Goal: Information Seeking & Learning: Find specific fact

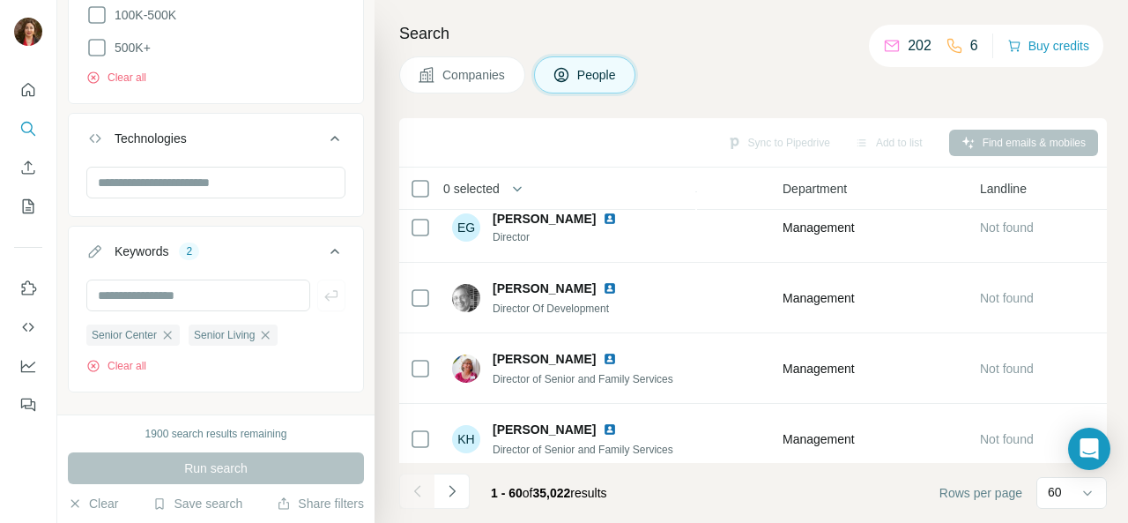
click at [746, 47] on div "Search Companies People Sync to Pipedrive Add to list Find emails & mobiles 0 s…" at bounding box center [752, 261] width 754 height 523
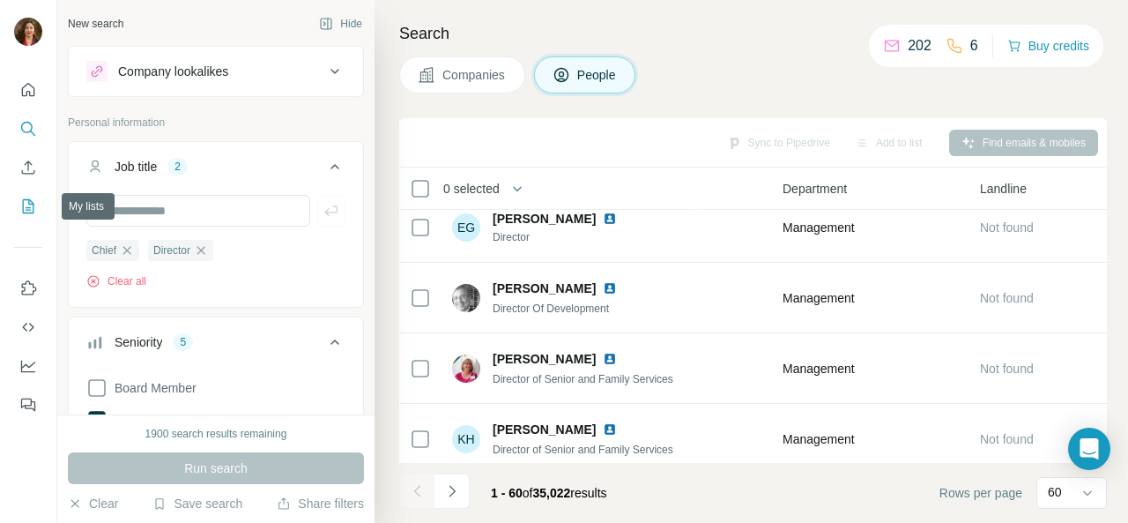
click at [33, 209] on icon "My lists" at bounding box center [28, 206] width 11 height 14
click at [28, 206] on icon "My lists" at bounding box center [28, 206] width 18 height 18
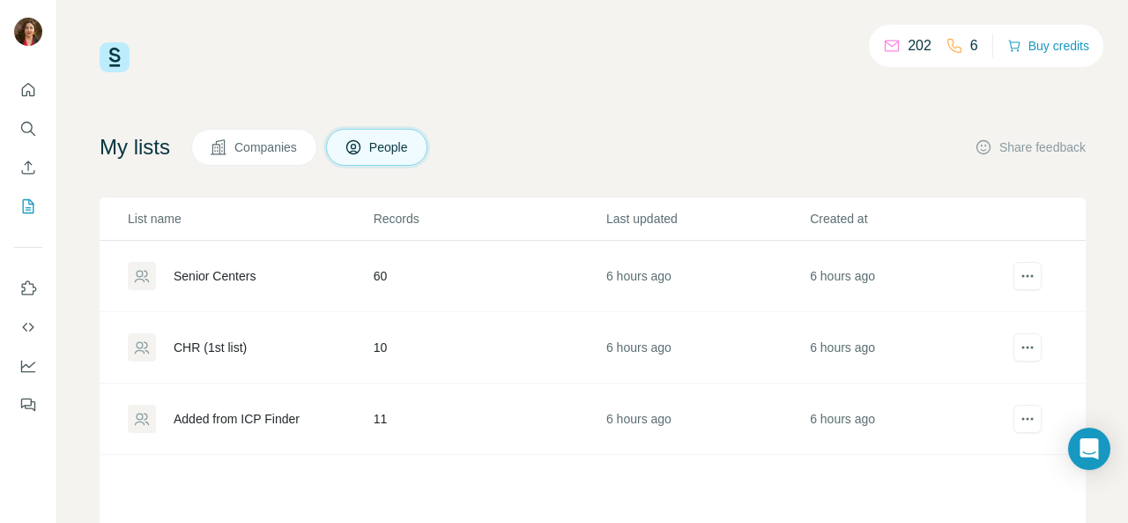
click at [221, 272] on div "Senior Centers" at bounding box center [215, 276] width 82 height 18
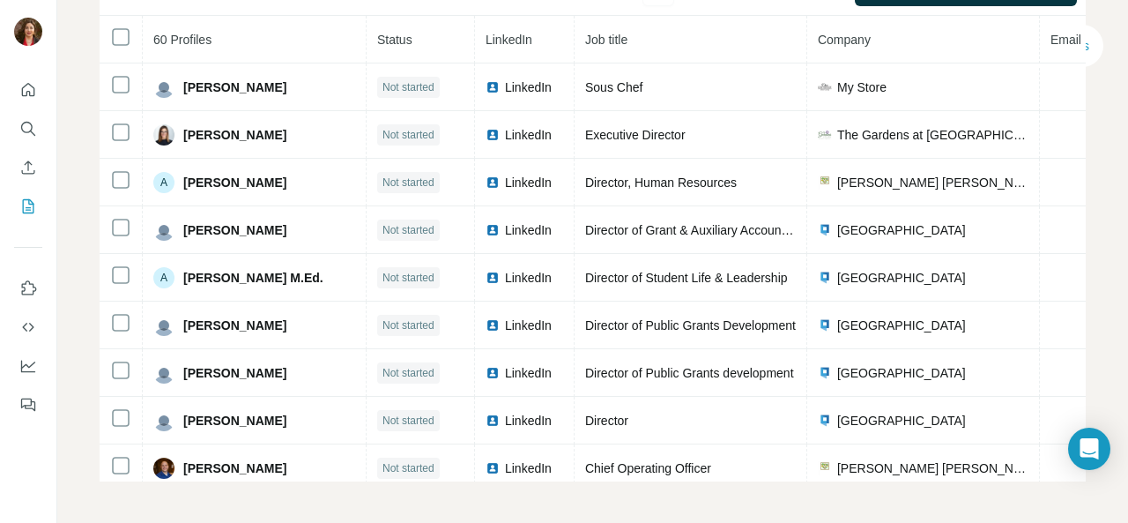
click at [510, 272] on span "LinkedIn" at bounding box center [528, 278] width 47 height 18
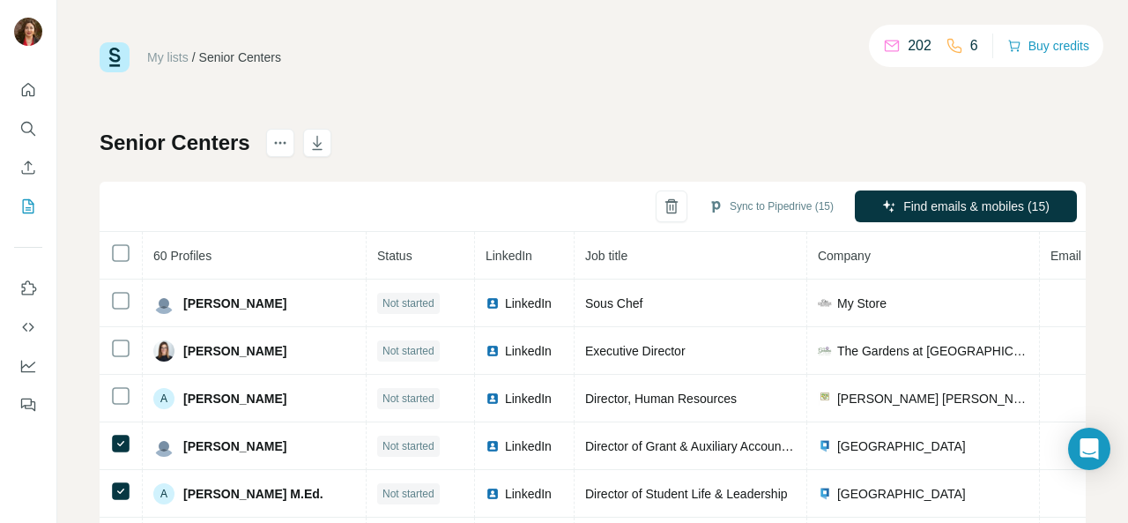
click at [663, 209] on icon "button" at bounding box center [672, 206] width 18 height 18
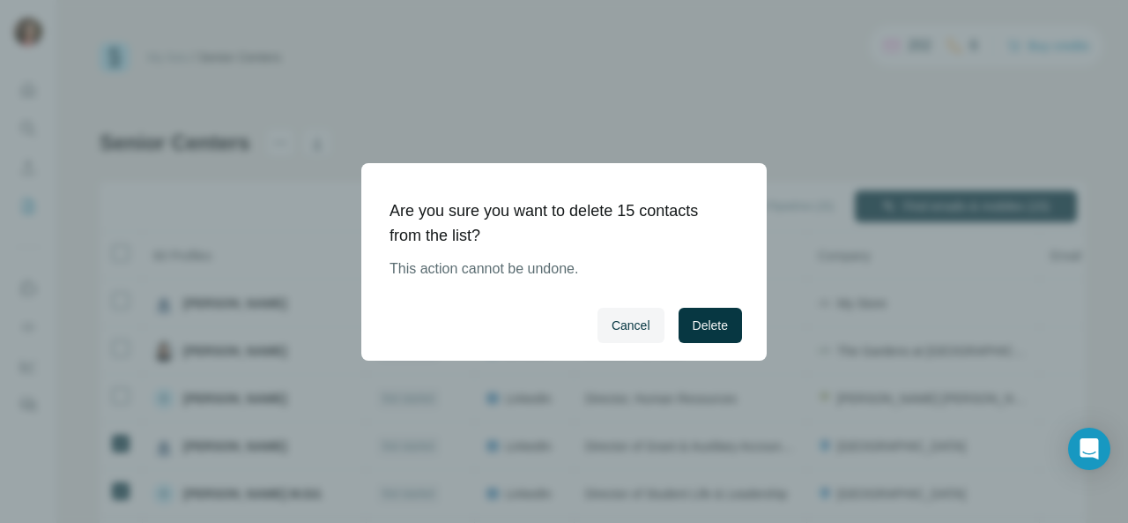
click at [704, 318] on span "Delete" at bounding box center [710, 325] width 35 height 18
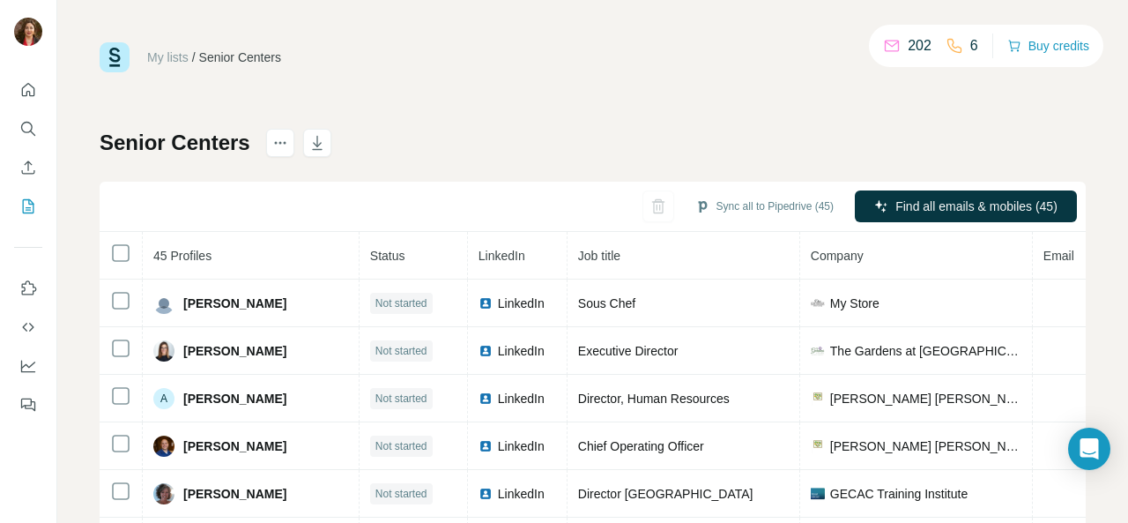
click at [498, 348] on span "LinkedIn" at bounding box center [521, 351] width 47 height 18
click at [23, 131] on icon "Search" at bounding box center [28, 129] width 18 height 18
click at [30, 126] on icon "Search" at bounding box center [28, 129] width 18 height 18
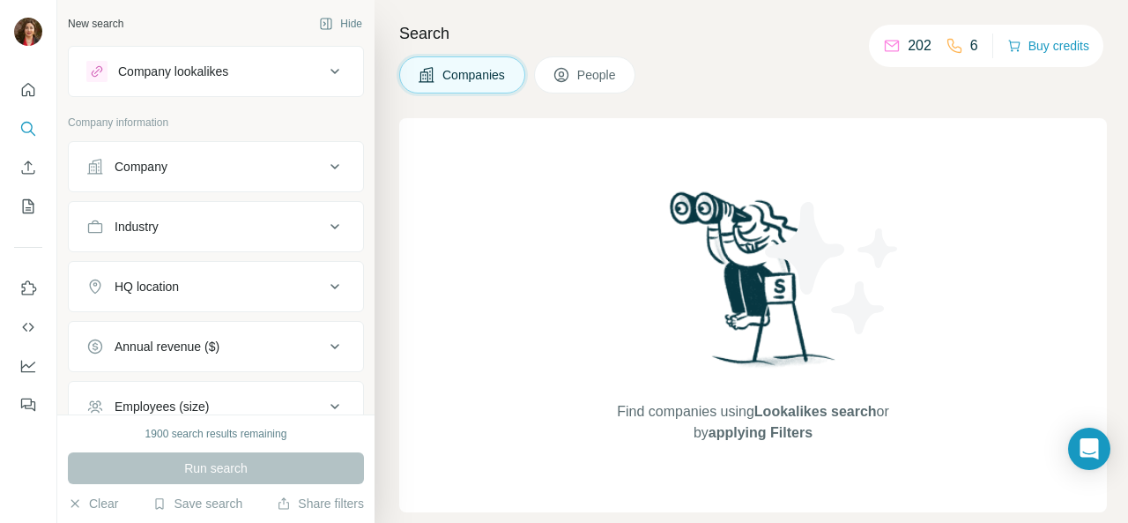
click at [493, 71] on span "Companies" at bounding box center [475, 75] width 64 height 18
click at [233, 152] on button "Company" at bounding box center [216, 166] width 294 height 42
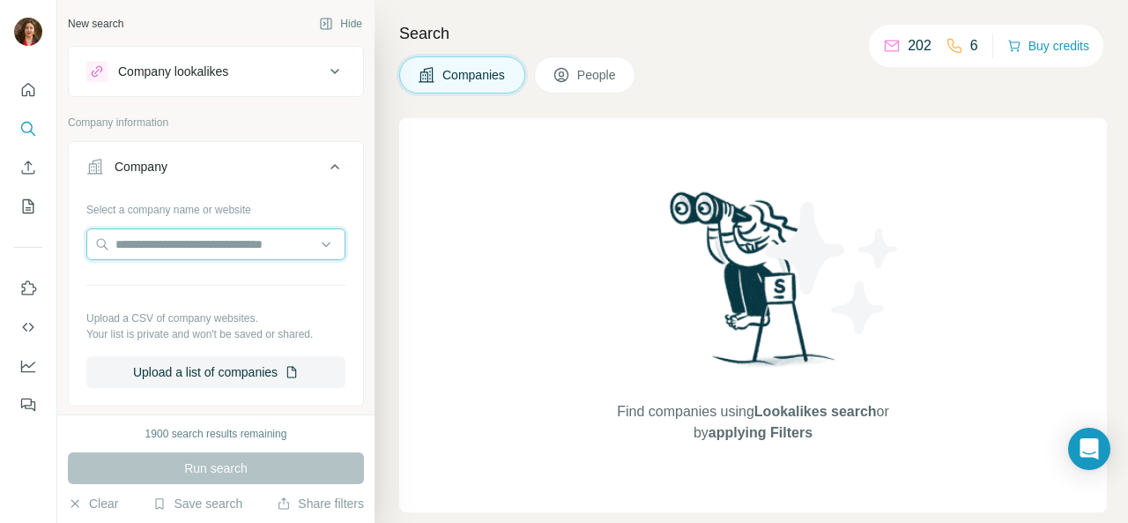
click at [311, 244] on input "text" at bounding box center [215, 244] width 259 height 32
click at [331, 186] on button "Company" at bounding box center [216, 169] width 294 height 49
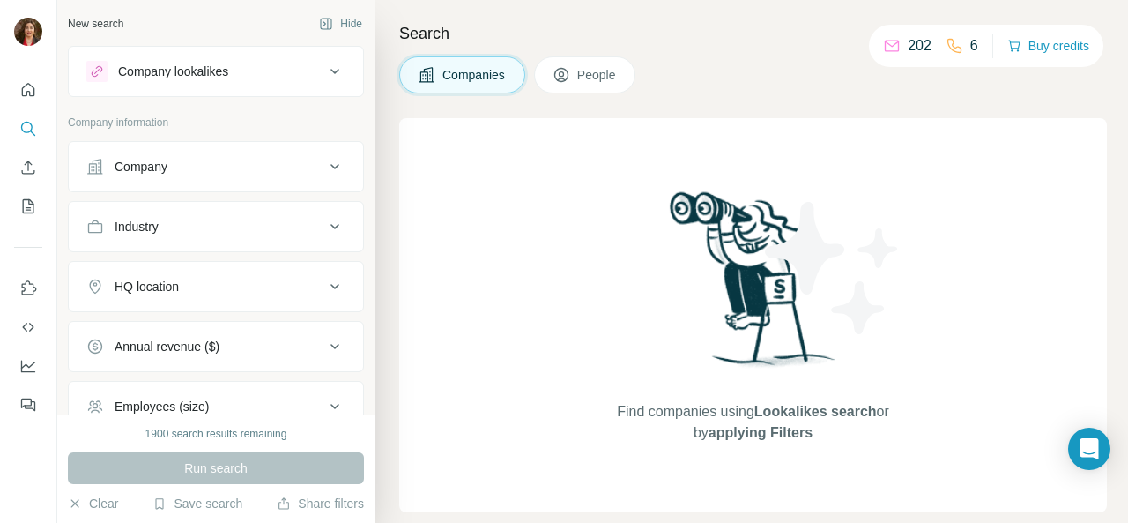
click at [162, 230] on div "Industry" at bounding box center [205, 227] width 238 height 18
click at [111, 278] on input at bounding box center [207, 270] width 218 height 19
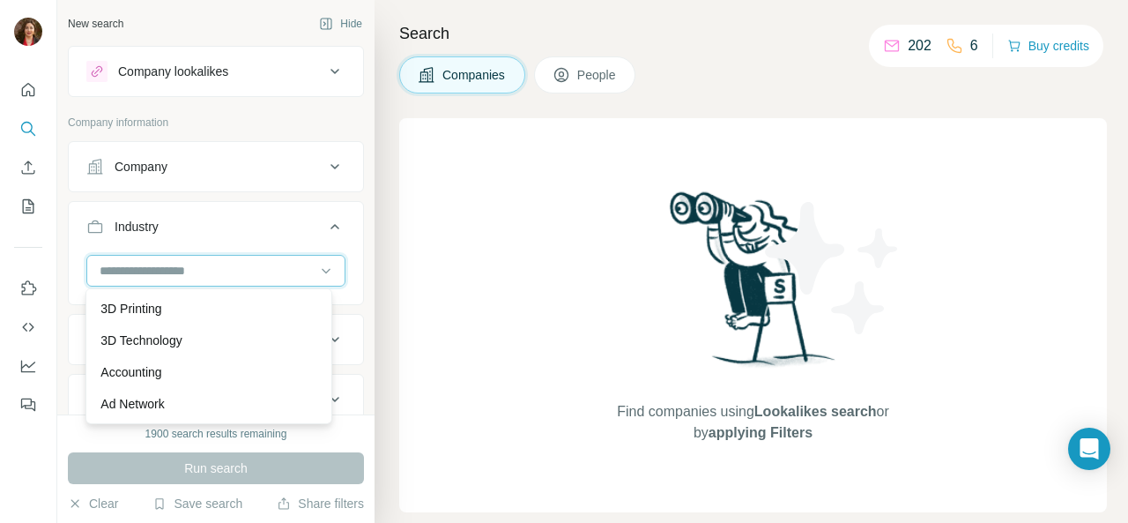
click at [127, 266] on input at bounding box center [207, 270] width 218 height 19
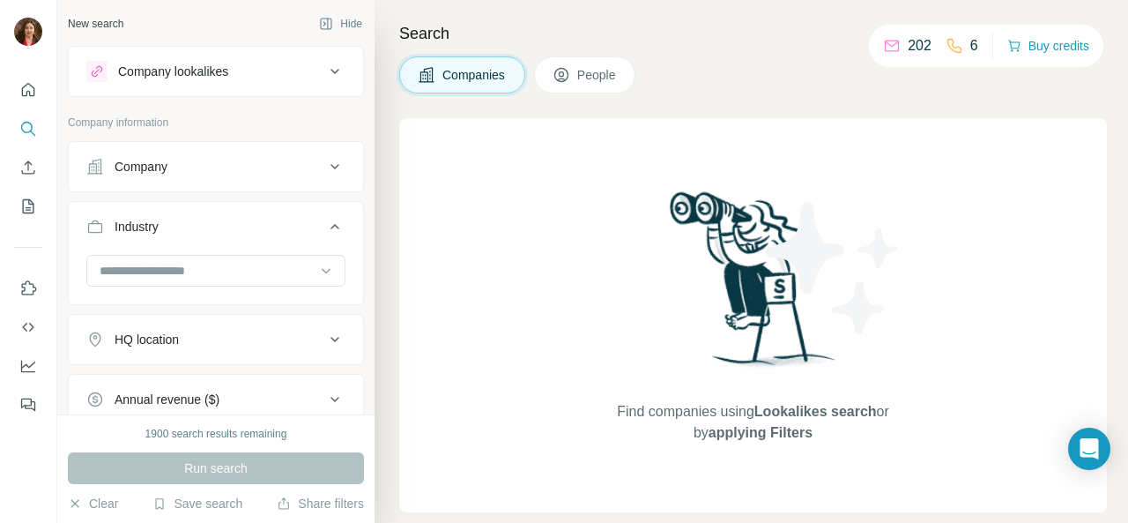
click at [185, 261] on input at bounding box center [207, 270] width 218 height 19
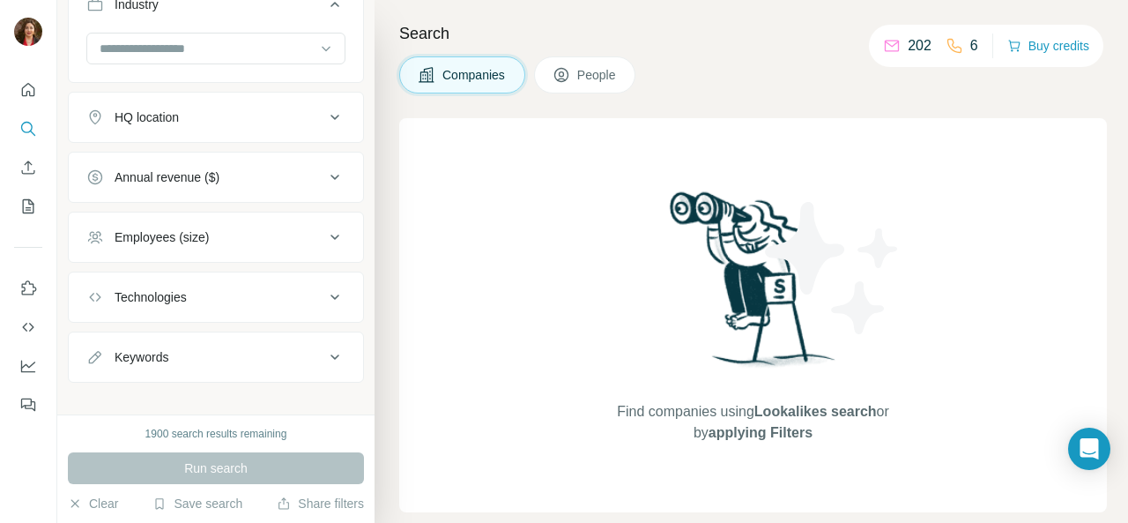
scroll to position [235, 0]
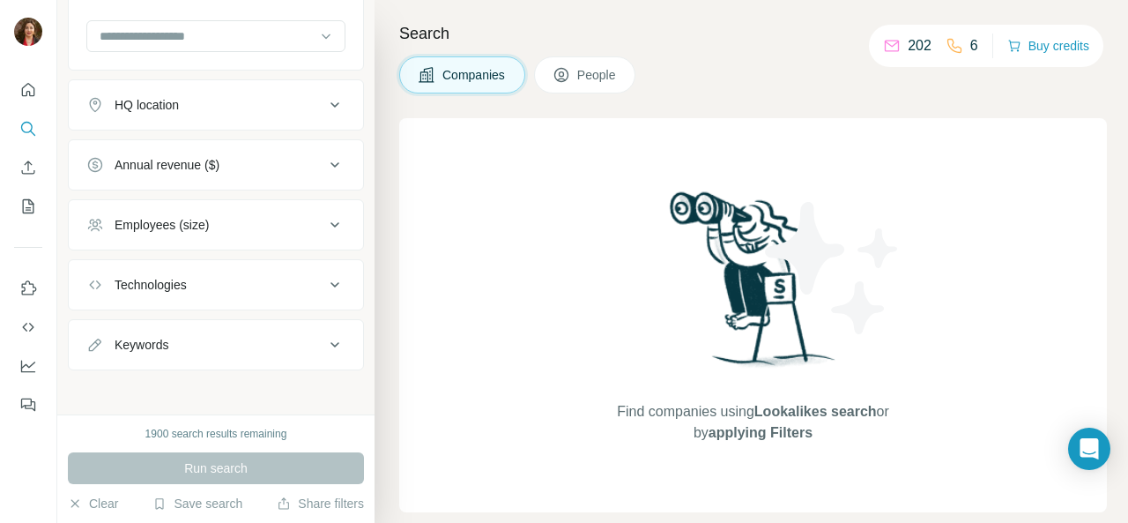
click at [153, 343] on div "Keywords" at bounding box center [142, 345] width 54 height 18
paste input "**********"
type input "**********"
click at [323, 388] on icon "button" at bounding box center [332, 389] width 18 height 18
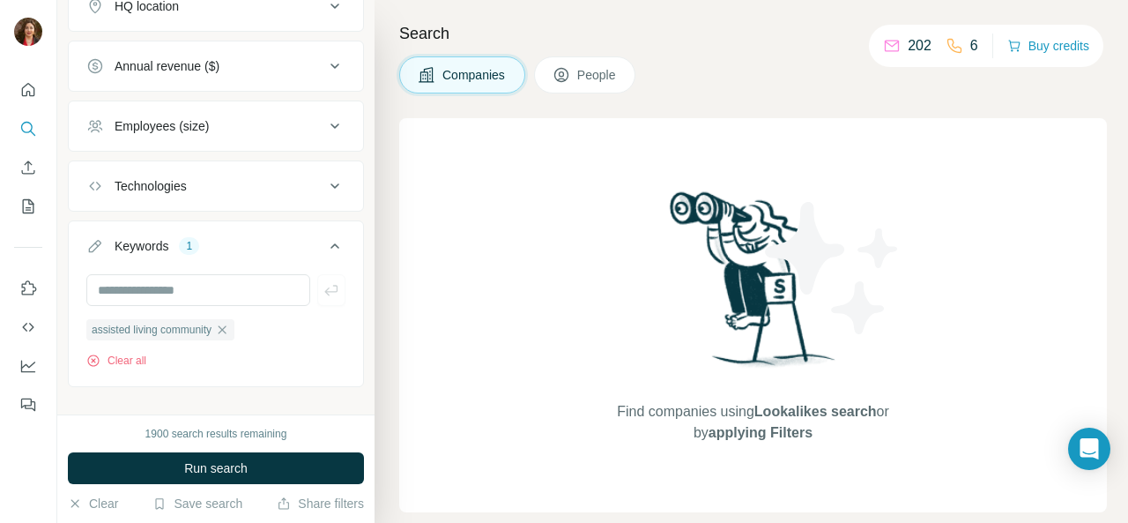
scroll to position [350, 0]
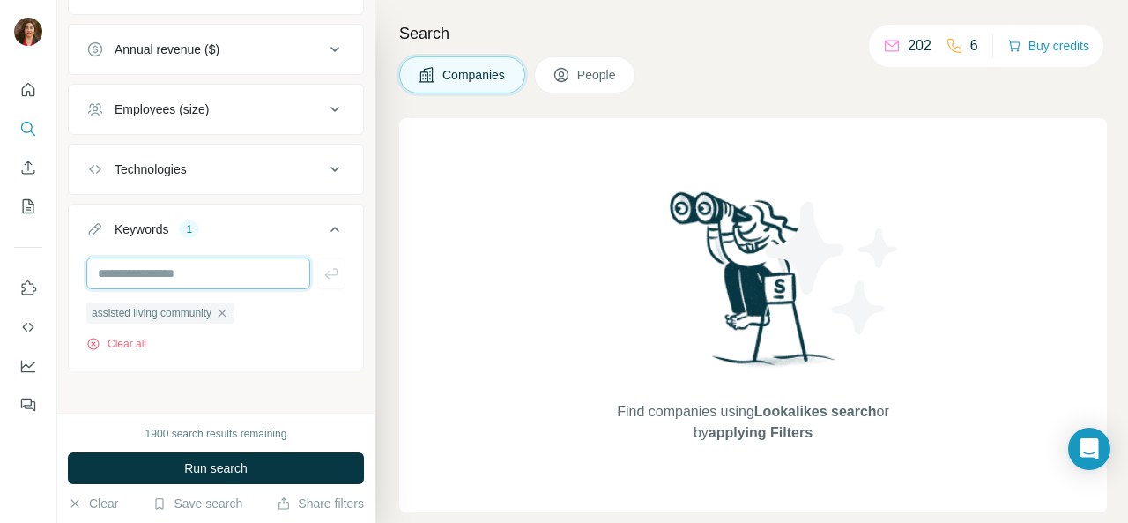
click at [203, 269] on input "text" at bounding box center [198, 273] width 224 height 32
type input "**********"
click at [323, 265] on icon "button" at bounding box center [332, 273] width 18 height 18
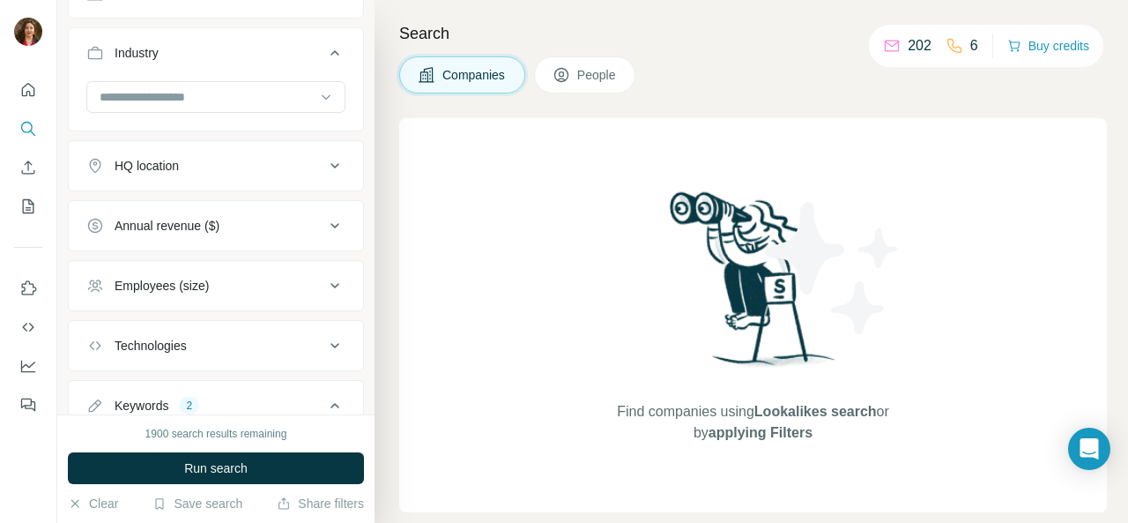
click at [324, 279] on icon at bounding box center [334, 285] width 21 height 21
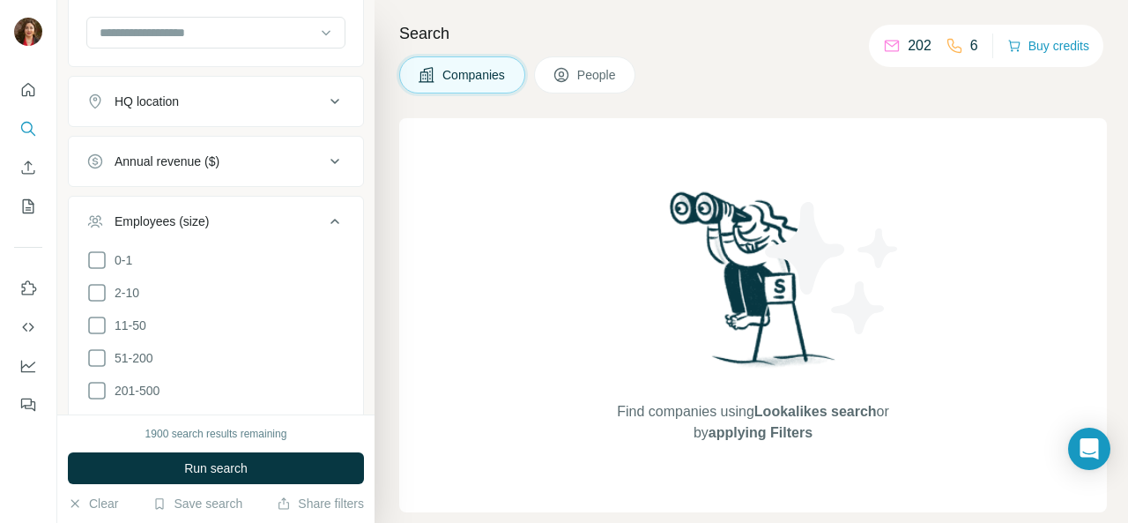
scroll to position [262, 0]
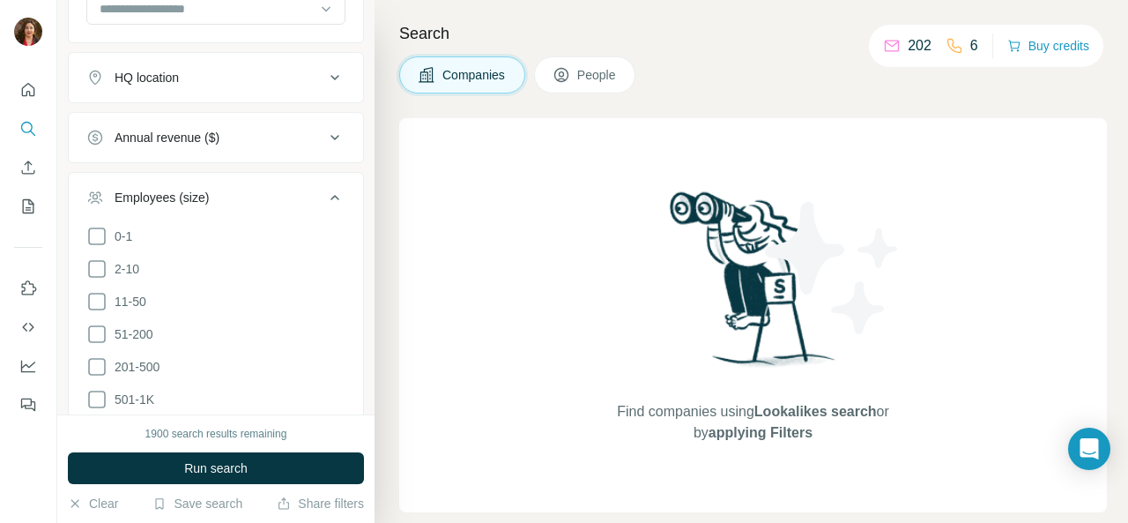
click at [97, 294] on icon at bounding box center [96, 301] width 21 height 21
click at [102, 325] on icon at bounding box center [97, 334] width 18 height 18
click at [93, 361] on icon at bounding box center [96, 366] width 21 height 21
click at [97, 391] on icon at bounding box center [96, 399] width 21 height 21
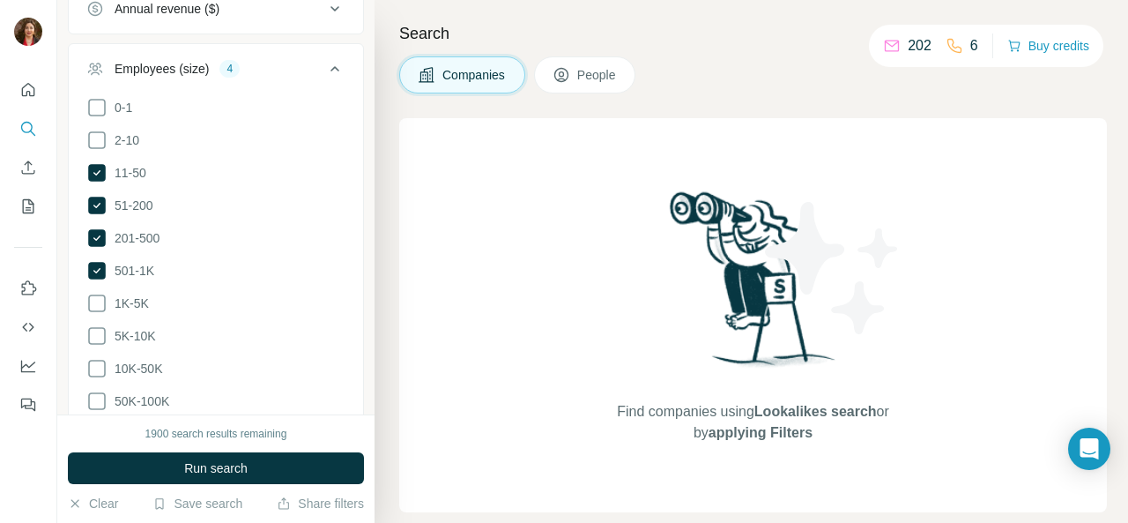
scroll to position [438, 0]
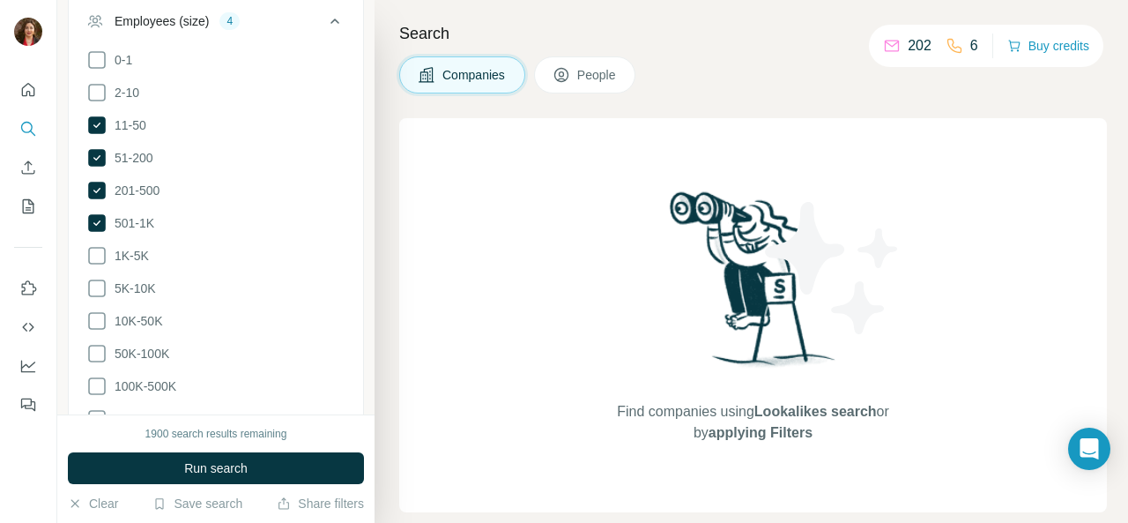
click at [99, 248] on icon at bounding box center [96, 255] width 21 height 21
click at [101, 281] on icon at bounding box center [96, 288] width 21 height 21
click at [105, 311] on icon at bounding box center [96, 320] width 21 height 21
click at [209, 466] on span "Run search" at bounding box center [215, 468] width 63 height 18
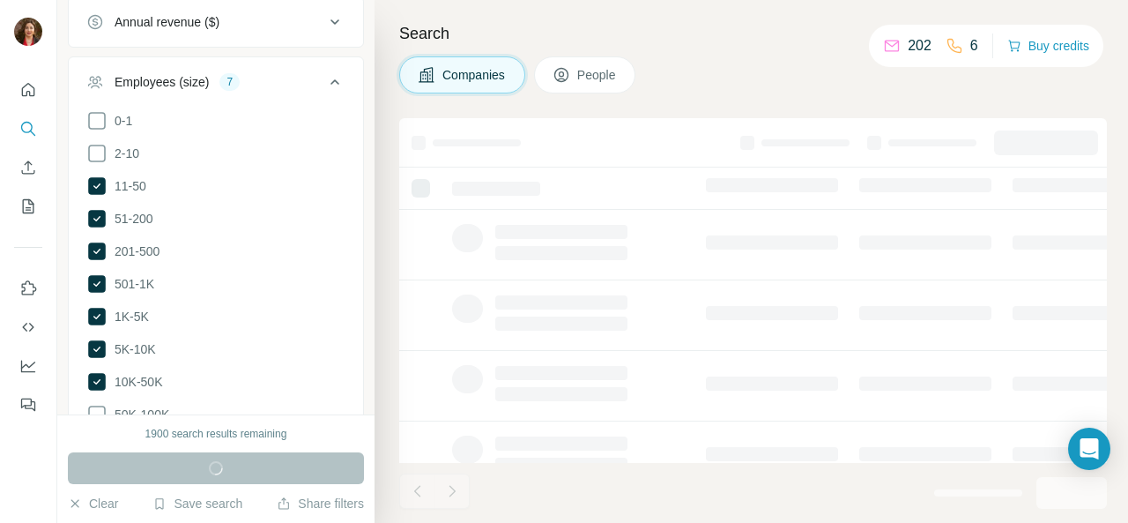
scroll to position [350, 0]
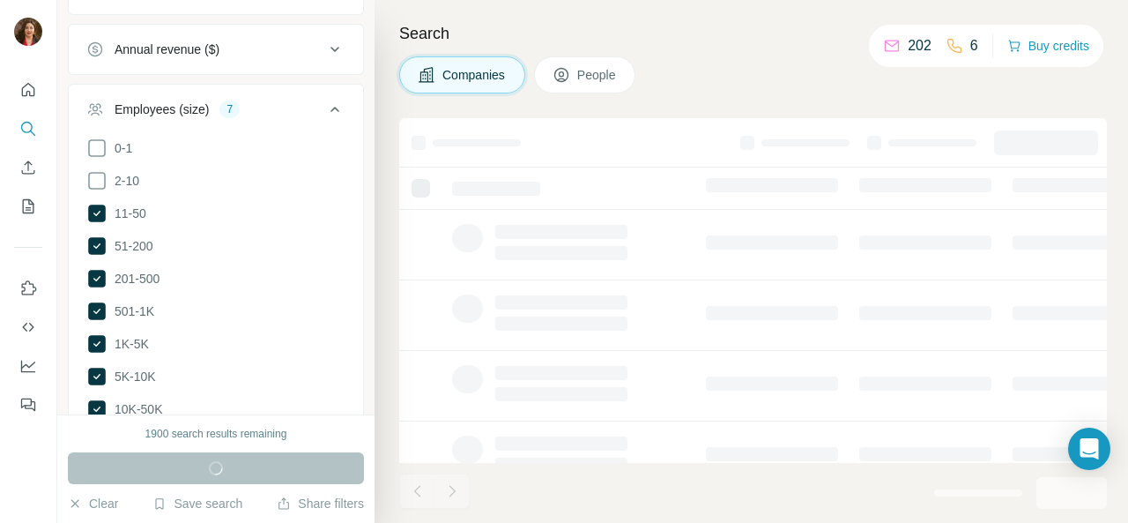
click at [100, 209] on icon at bounding box center [97, 214] width 18 height 18
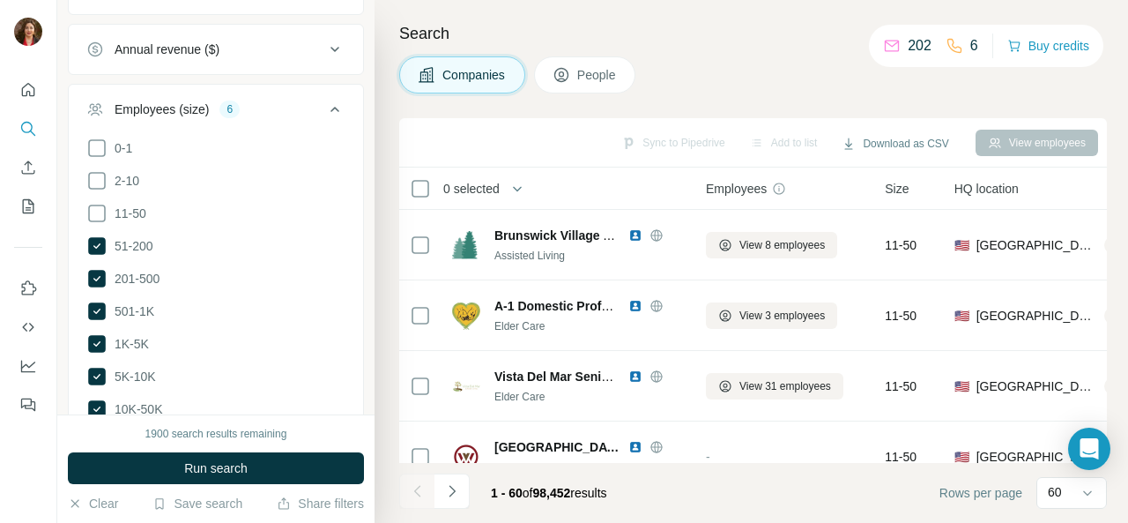
click at [93, 243] on icon at bounding box center [96, 245] width 7 height 5
click at [99, 244] on icon at bounding box center [96, 245] width 21 height 21
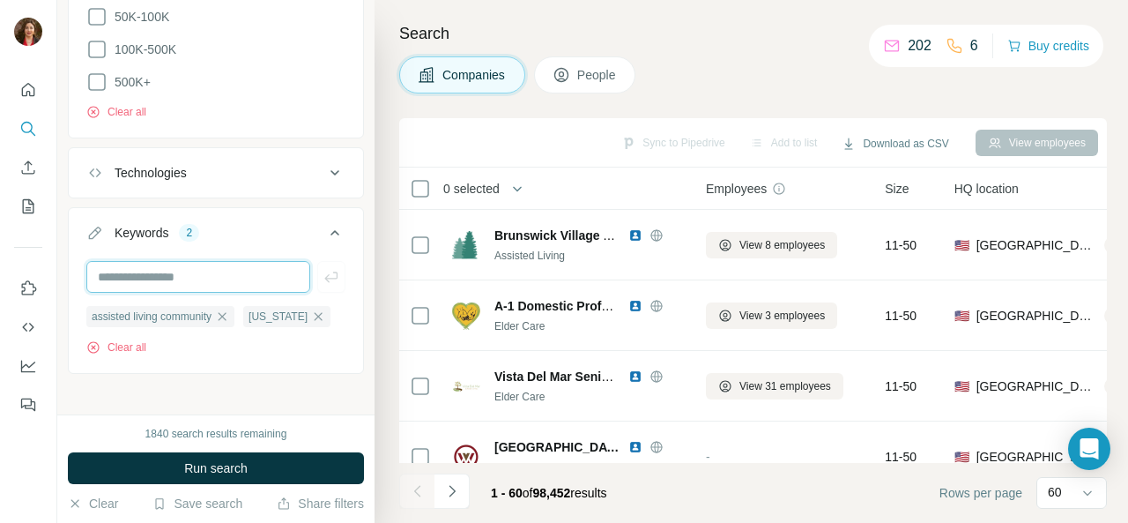
click at [198, 269] on input "text" at bounding box center [198, 277] width 224 height 32
click at [189, 269] on input "text" at bounding box center [198, 277] width 224 height 32
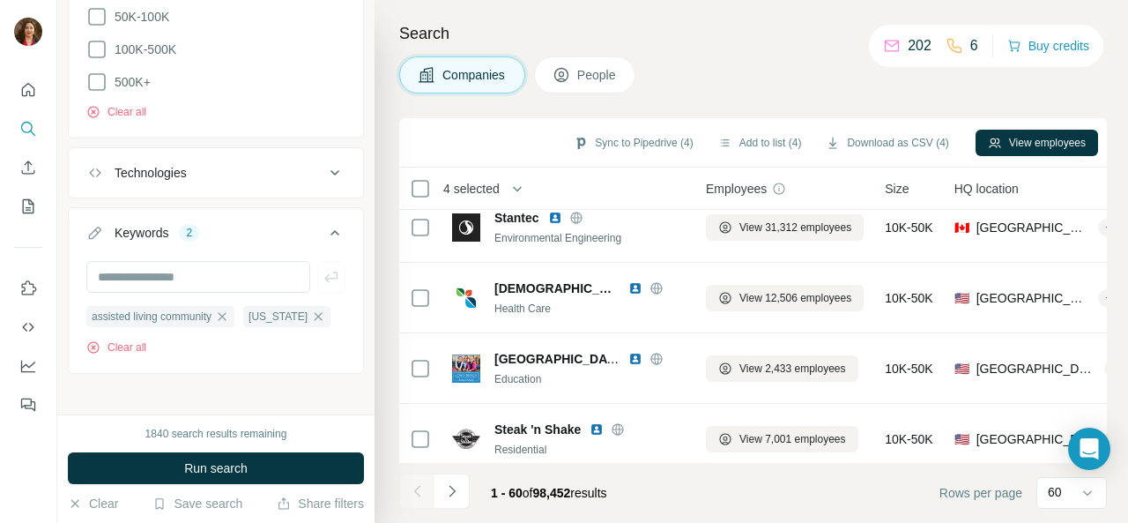
scroll to position [3987, 0]
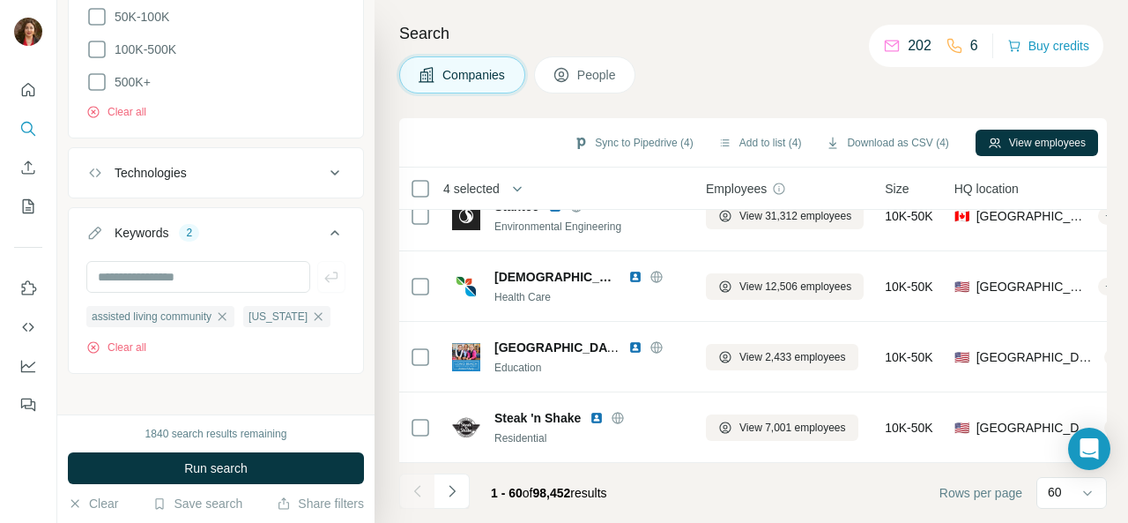
click at [1010, 141] on button "View employees" at bounding box center [1037, 143] width 123 height 26
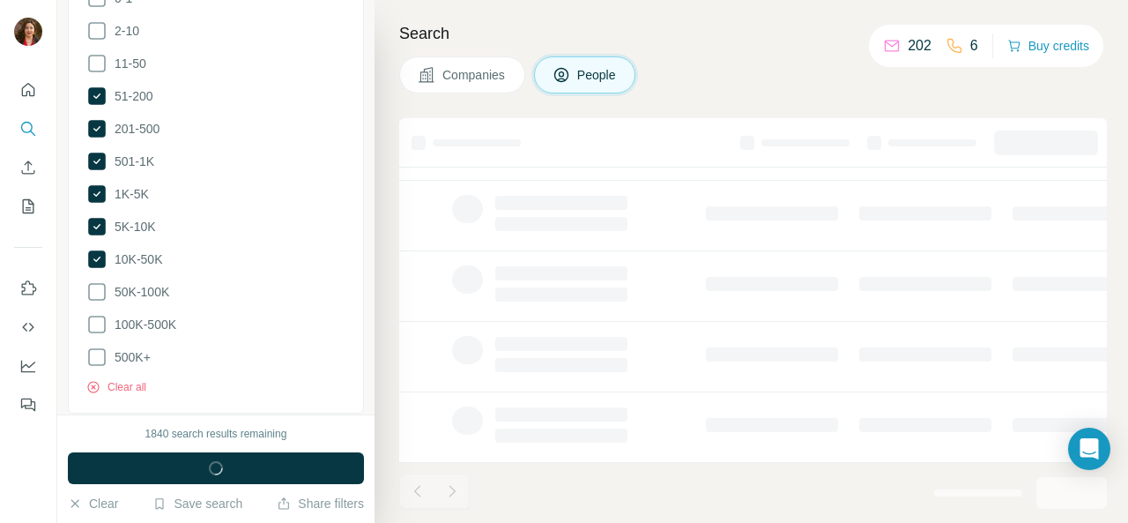
scroll to position [1047, 0]
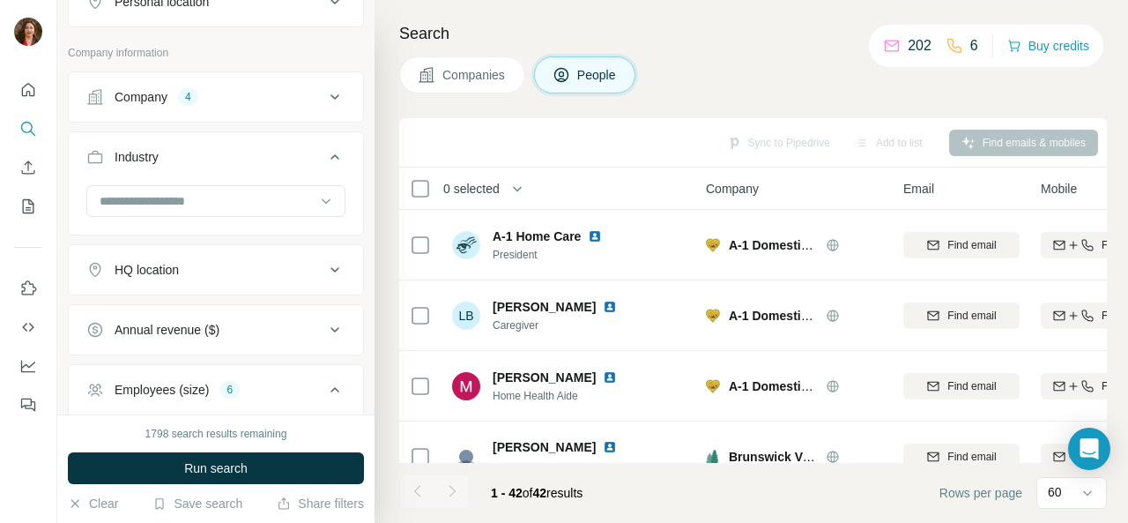
scroll to position [342, 0]
click at [324, 269] on icon at bounding box center [334, 272] width 21 height 21
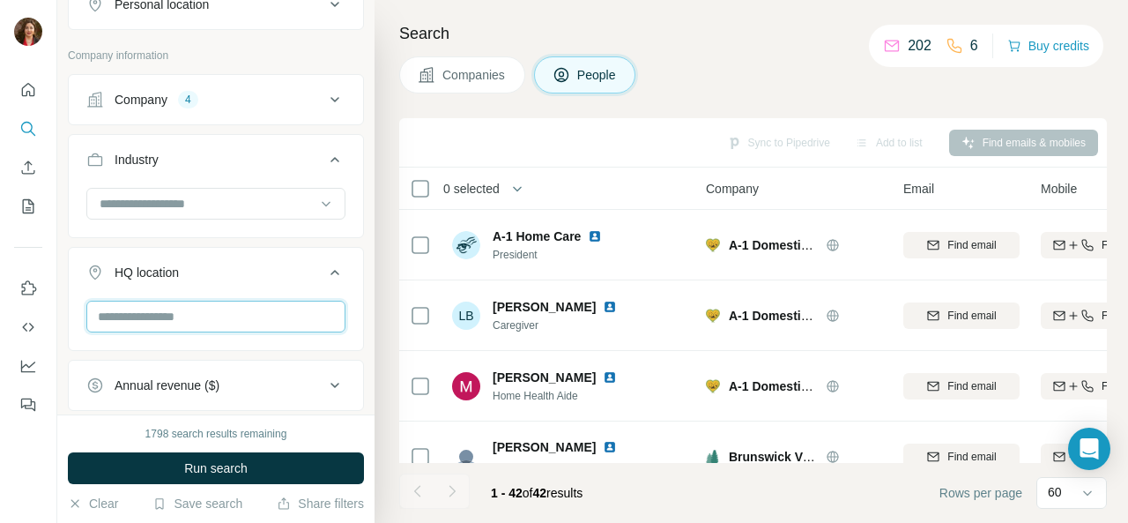
click at [235, 316] on input "text" at bounding box center [215, 317] width 259 height 32
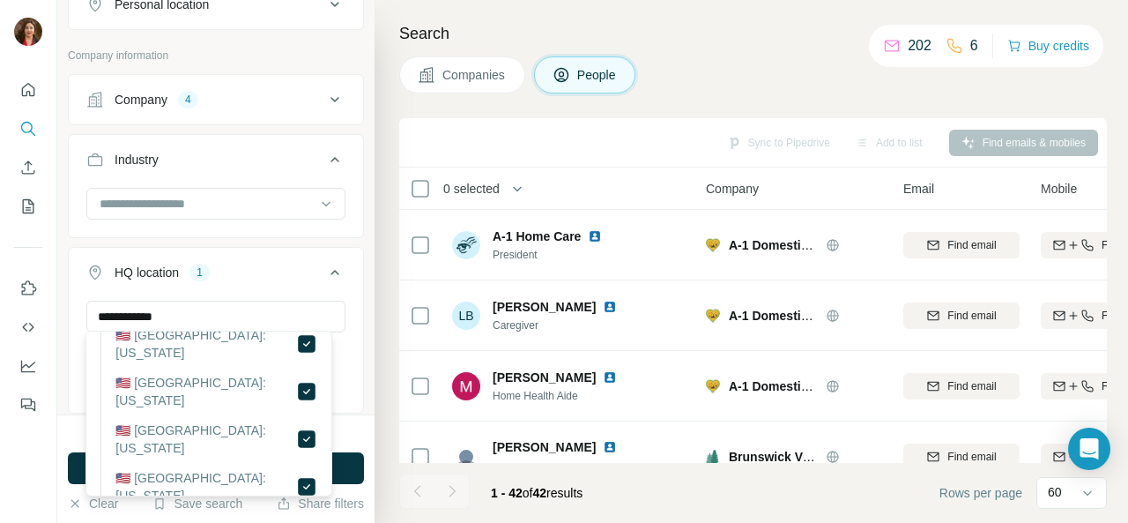
scroll to position [264, 0]
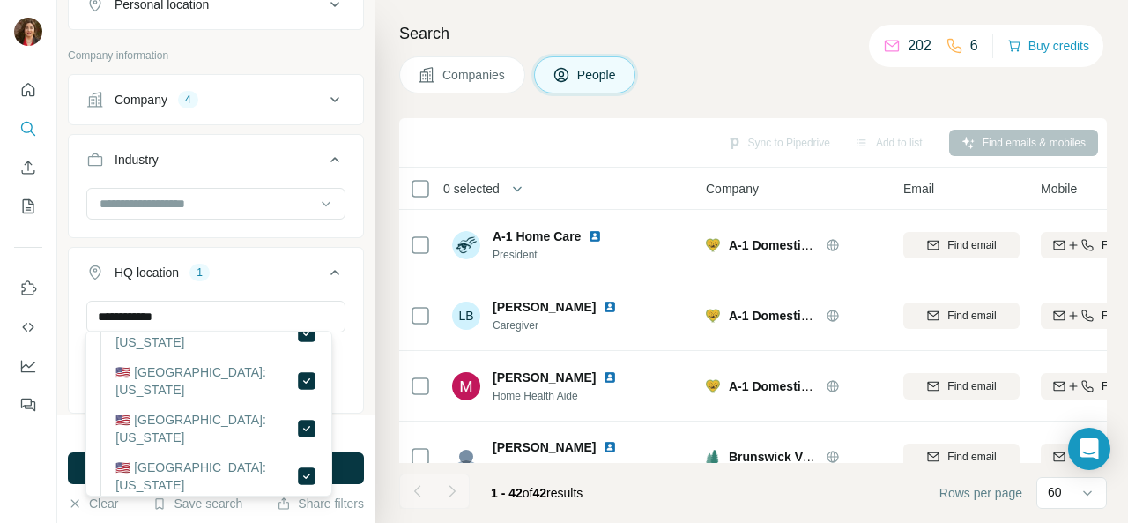
scroll to position [264, 0]
click at [178, 322] on input "**********" at bounding box center [215, 317] width 259 height 32
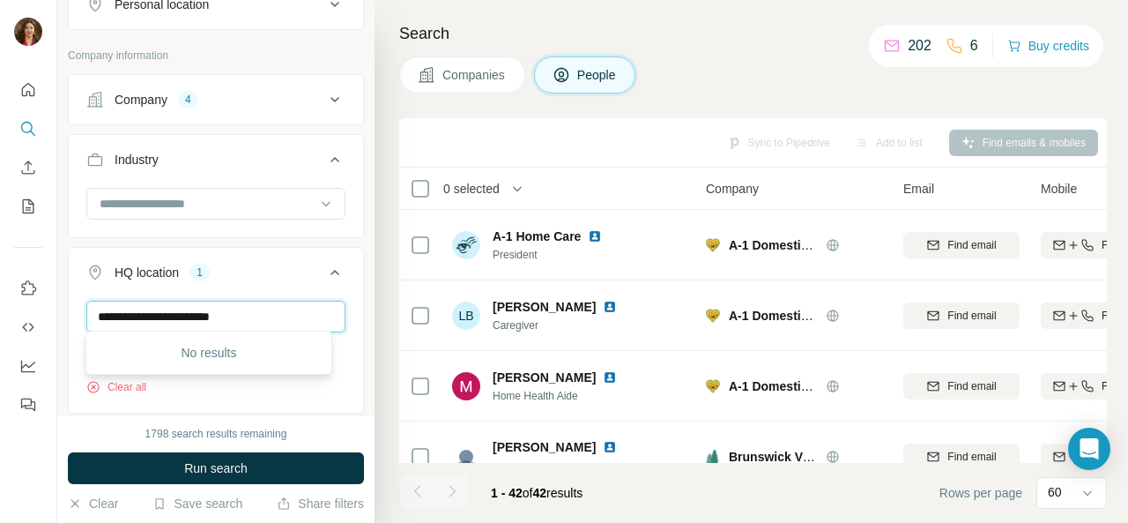
click at [282, 301] on input "**********" at bounding box center [215, 317] width 259 height 32
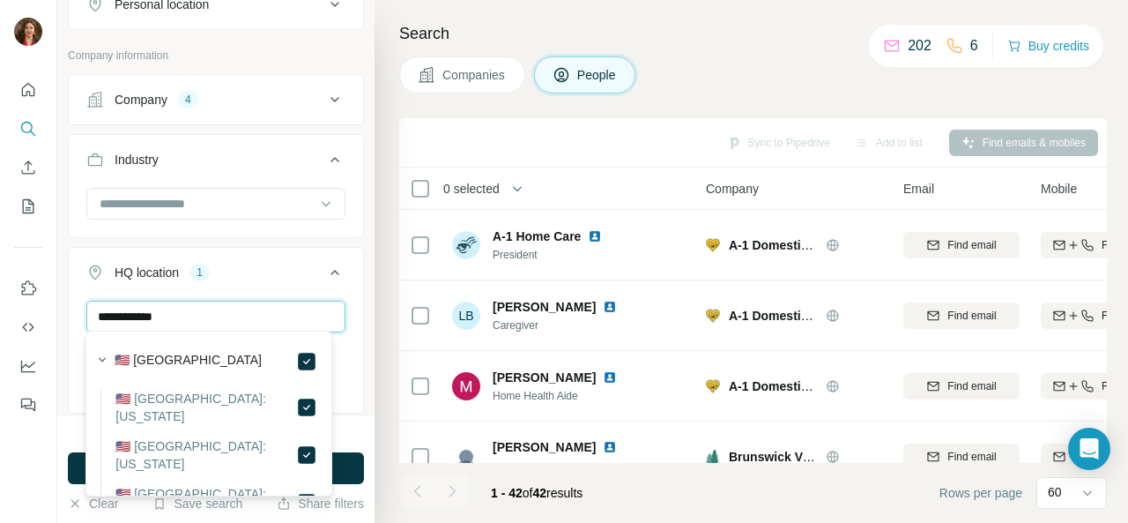
type input "**********"
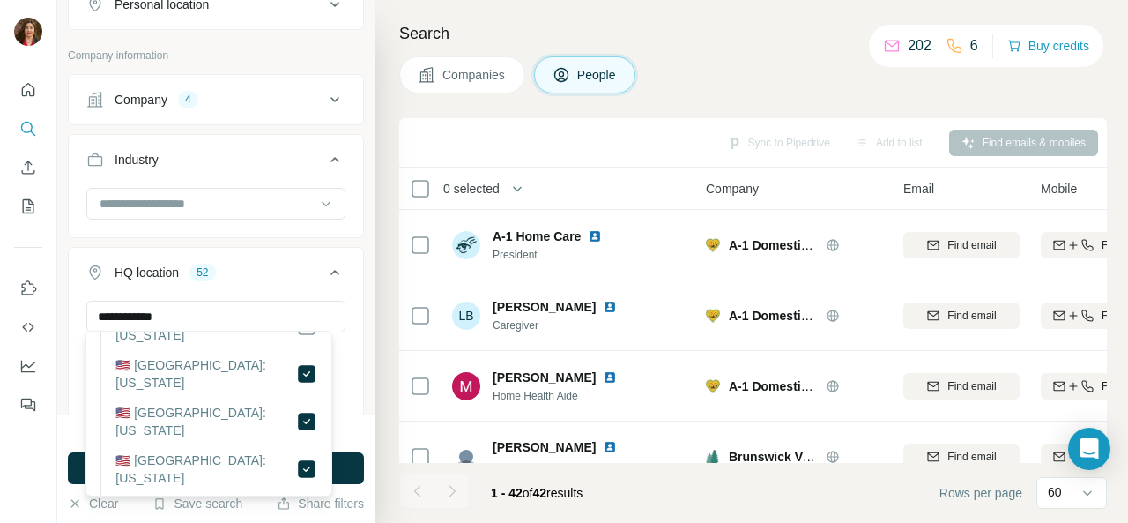
scroll to position [264, 0]
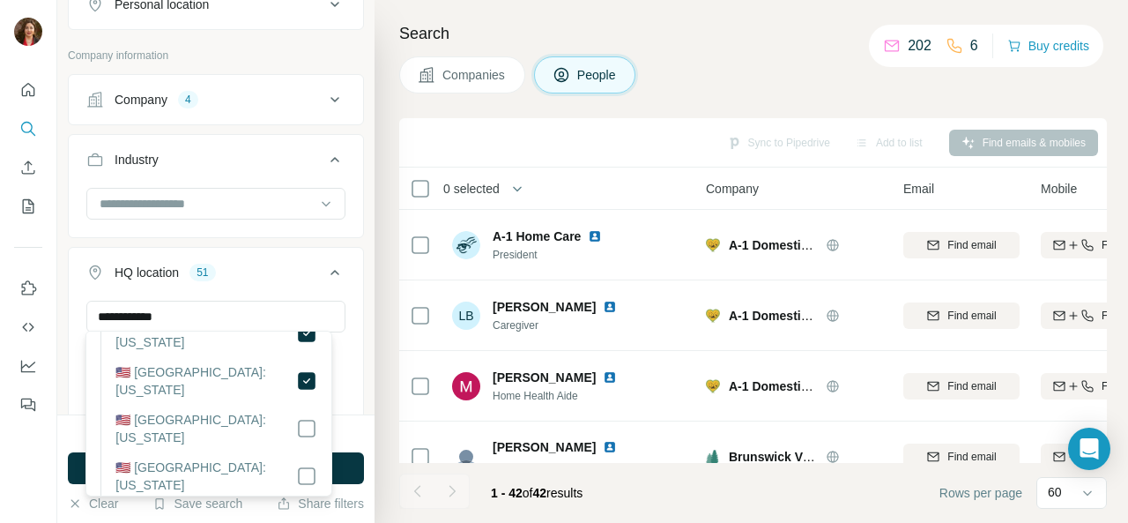
scroll to position [441, 0]
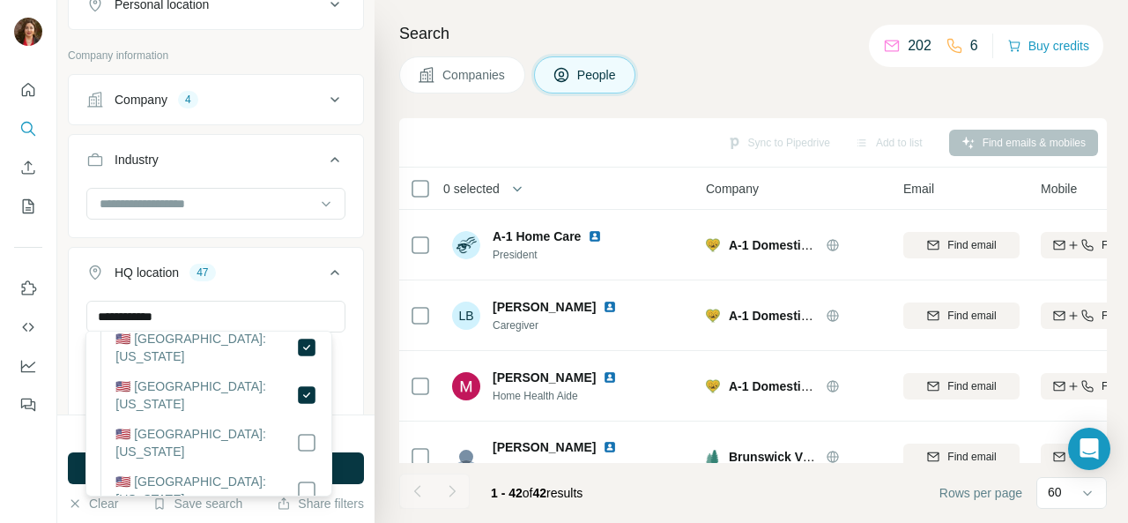
scroll to position [617, 0]
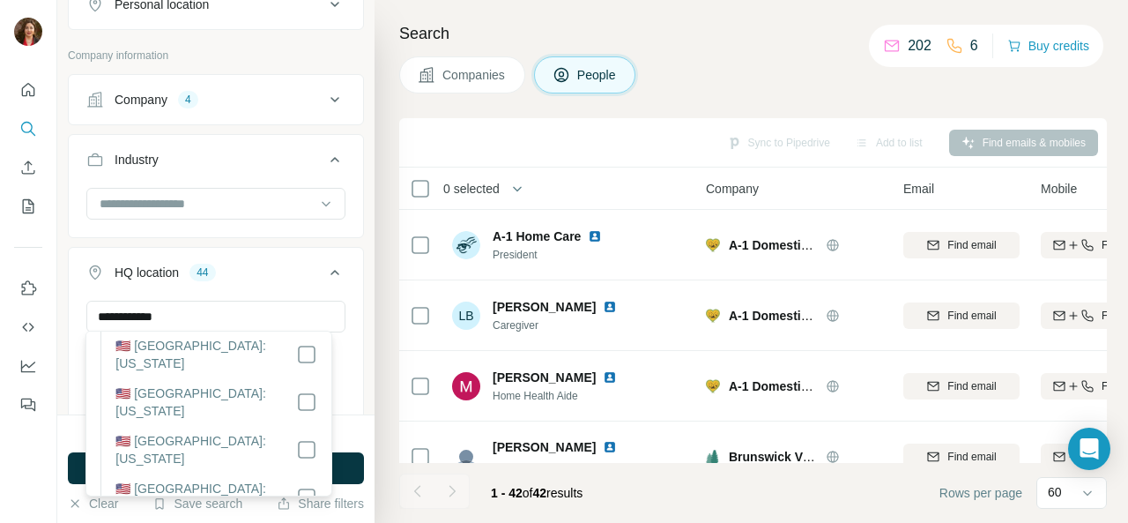
scroll to position [705, 0]
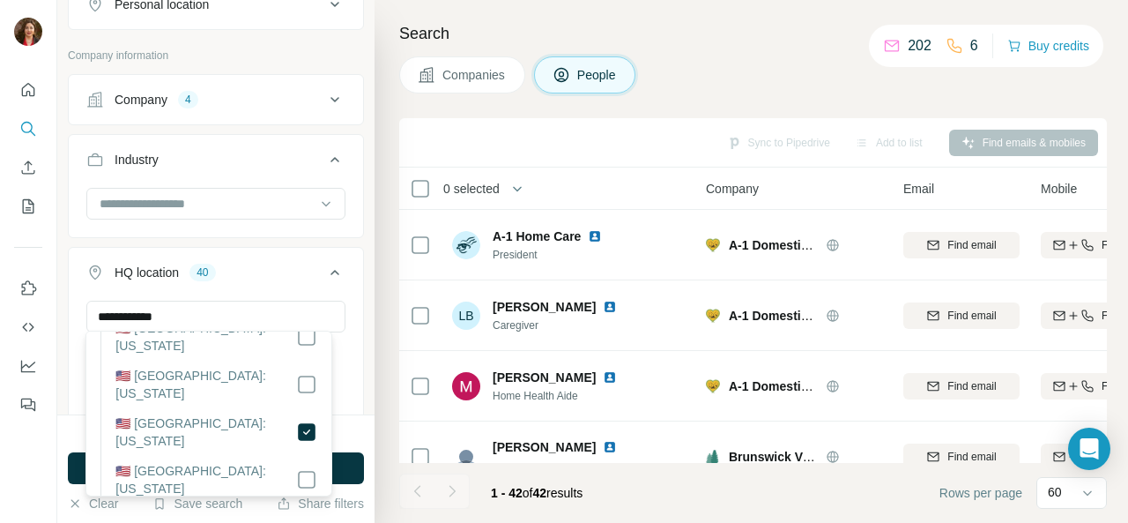
scroll to position [793, 0]
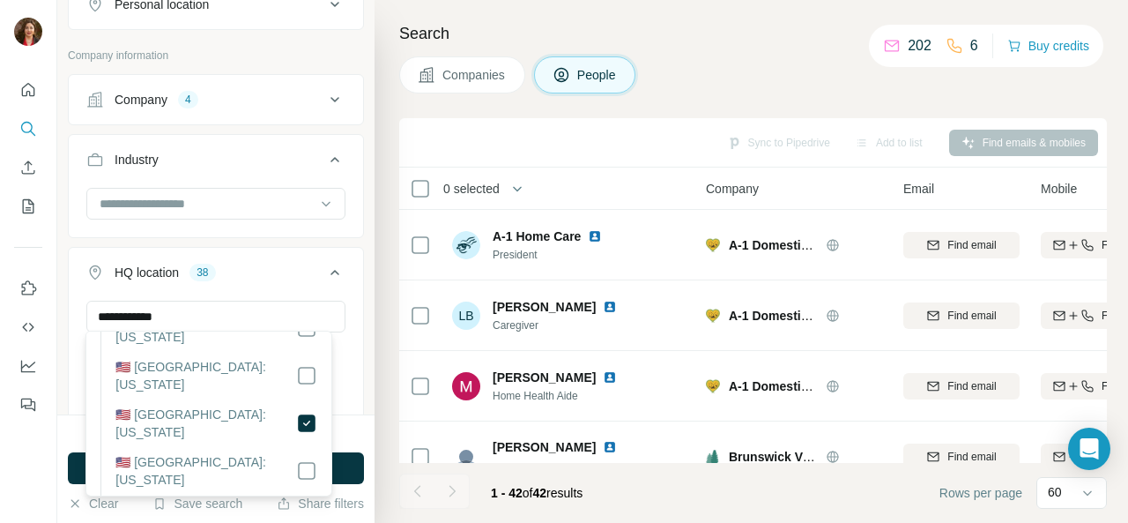
scroll to position [882, 0]
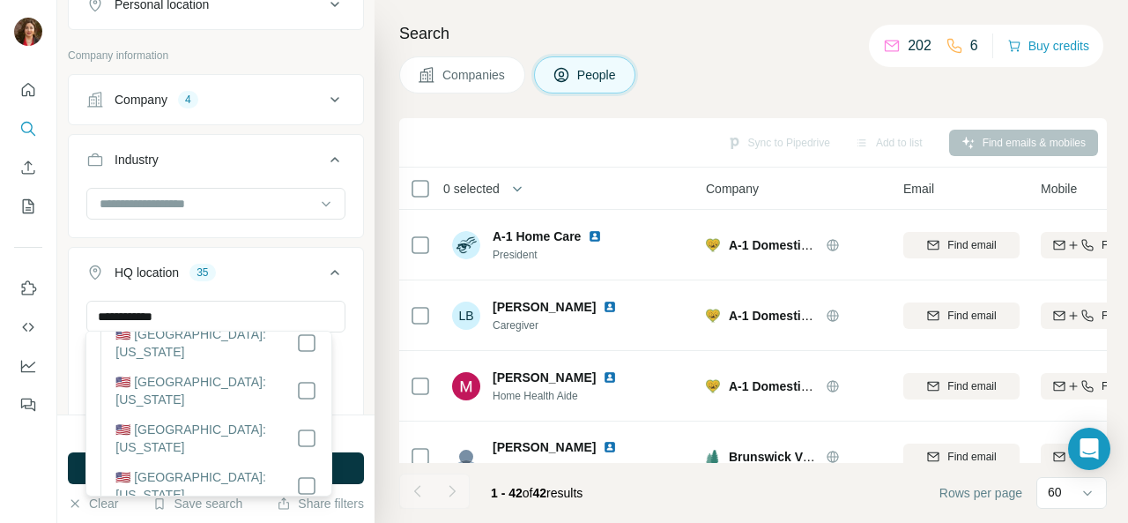
scroll to position [970, 0]
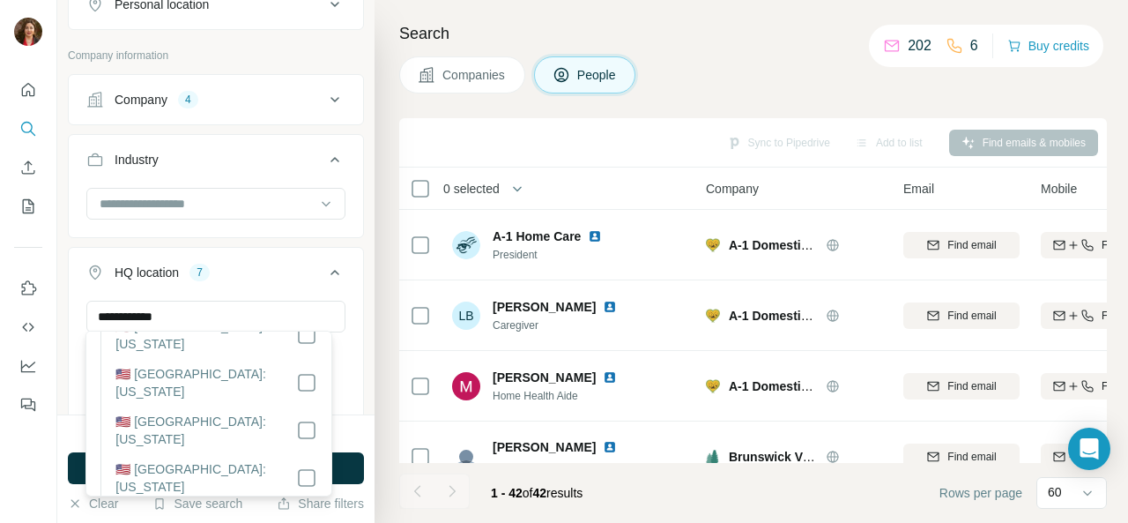
click at [360, 424] on div "1798 search results remaining Run search Clear Save search Share filters" at bounding box center [215, 468] width 317 height 108
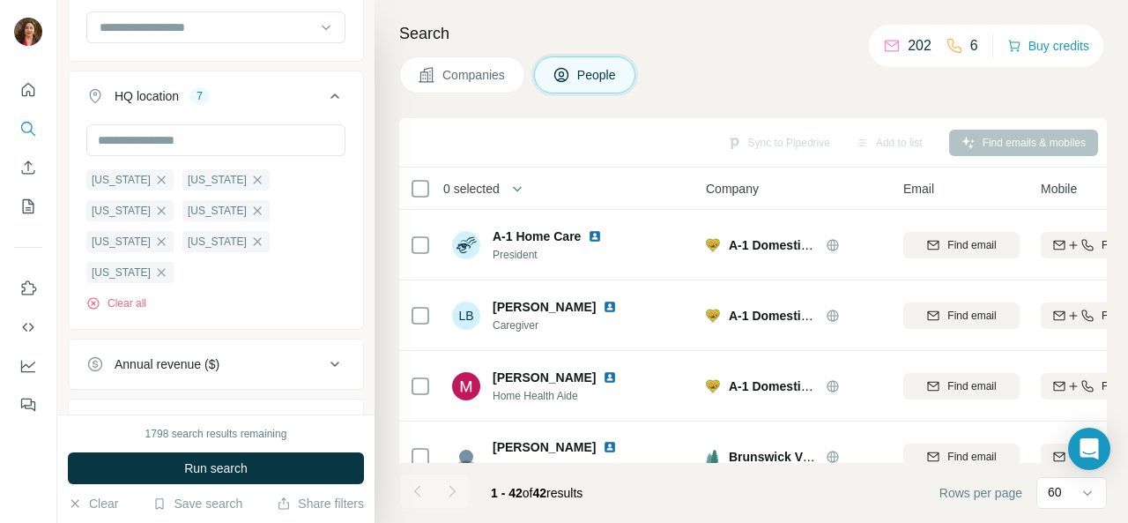
scroll to position [518, 0]
click at [158, 237] on icon "button" at bounding box center [162, 241] width 8 height 8
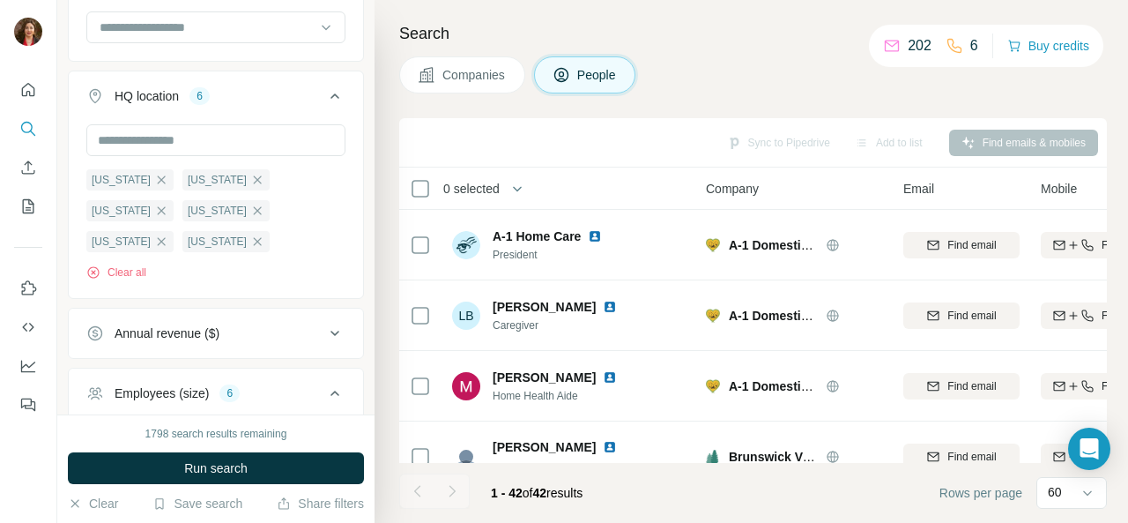
click at [158, 237] on icon "button" at bounding box center [162, 241] width 8 height 8
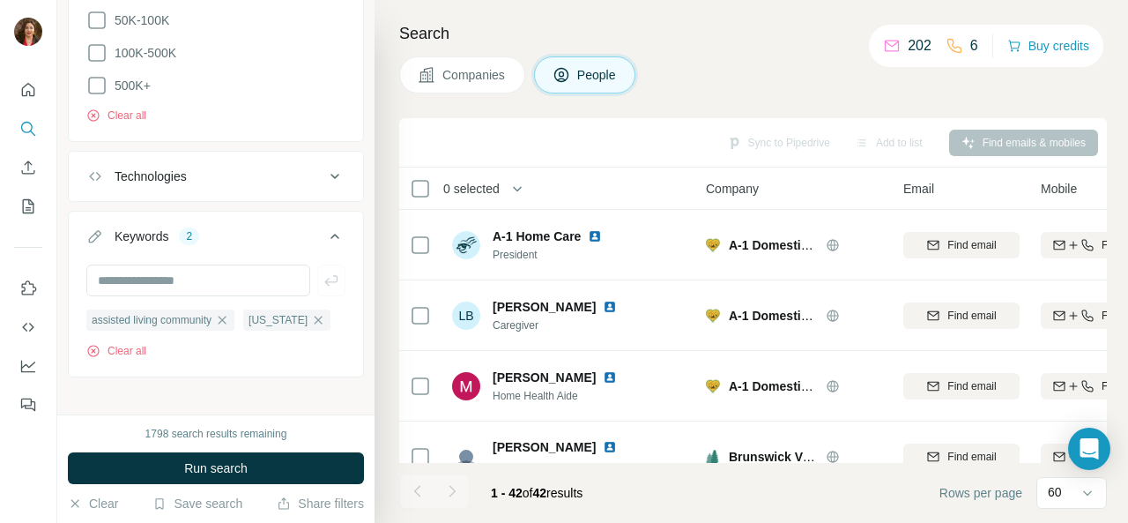
scroll to position [1225, 0]
click at [190, 267] on input "text" at bounding box center [198, 280] width 224 height 32
type input "**********"
click at [323, 271] on icon "button" at bounding box center [332, 280] width 18 height 18
click at [250, 467] on button "Run search" at bounding box center [216, 468] width 296 height 32
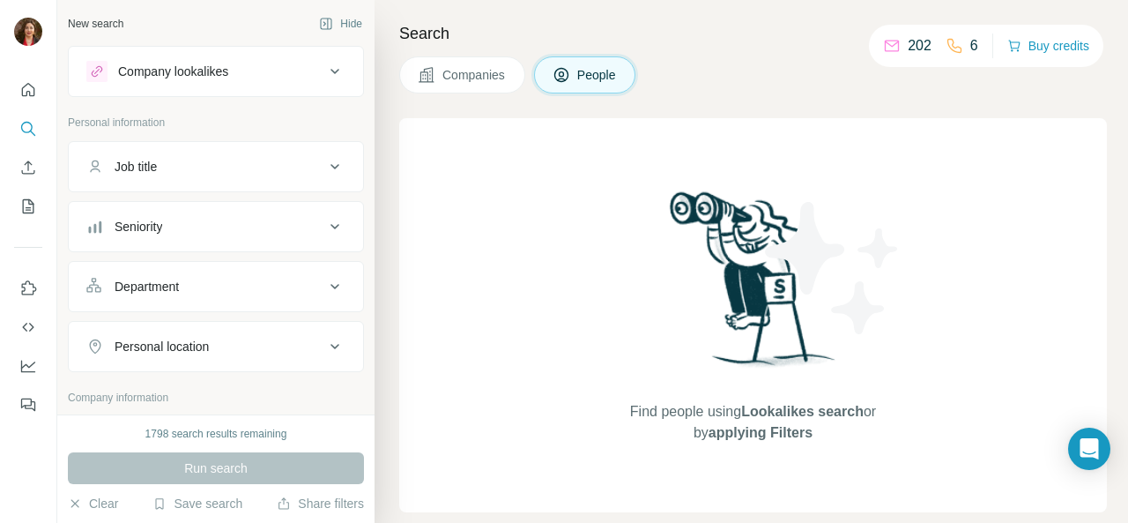
click at [324, 223] on icon at bounding box center [334, 226] width 21 height 21
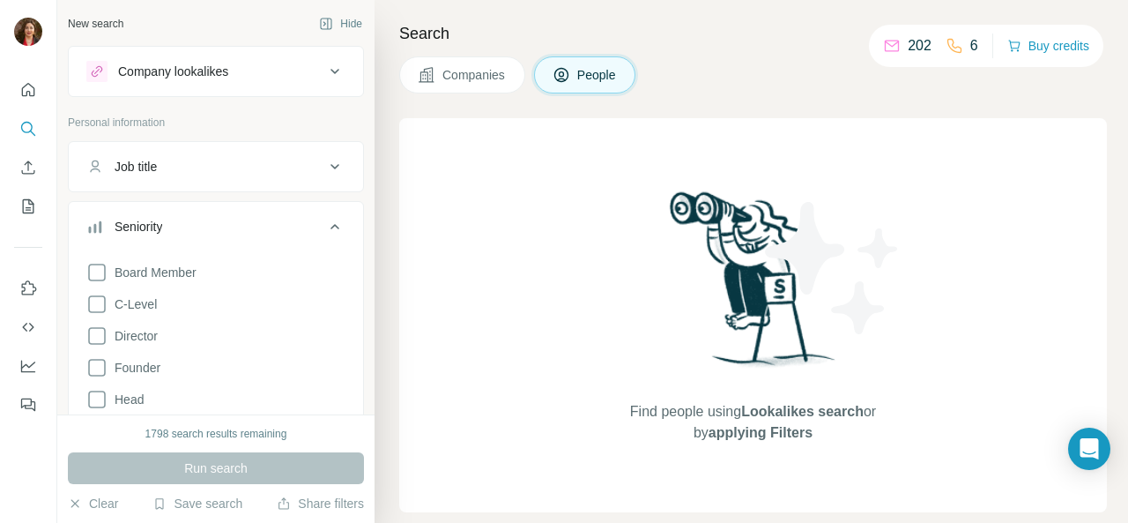
click at [101, 300] on icon at bounding box center [96, 304] width 21 height 21
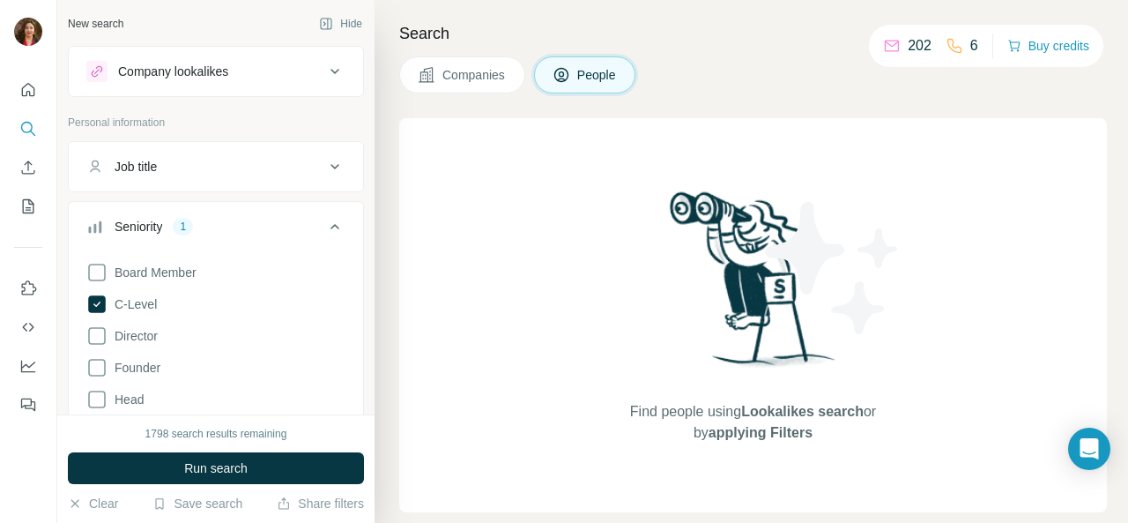
click at [93, 334] on icon at bounding box center [96, 335] width 21 height 21
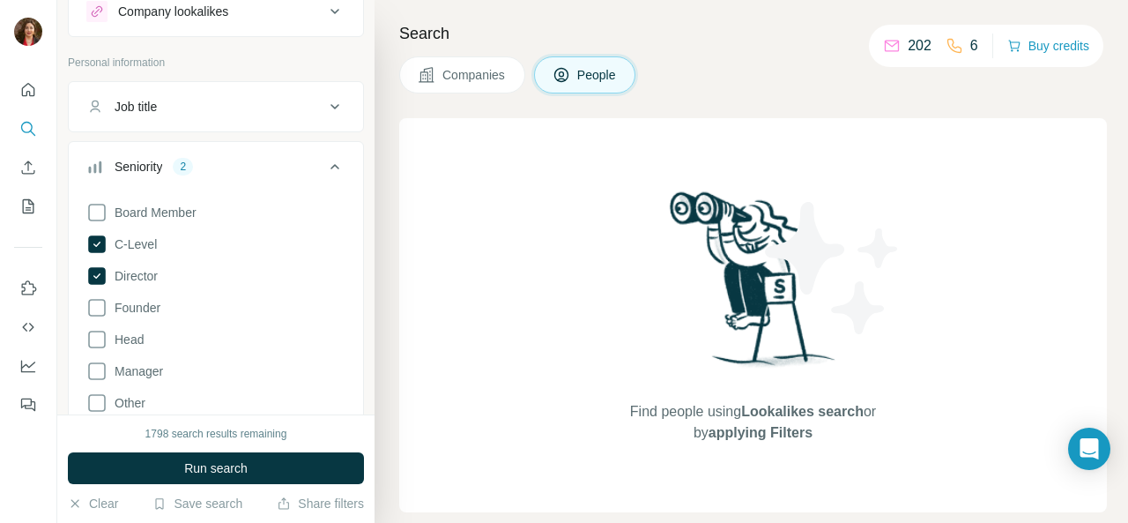
scroll to position [88, 0]
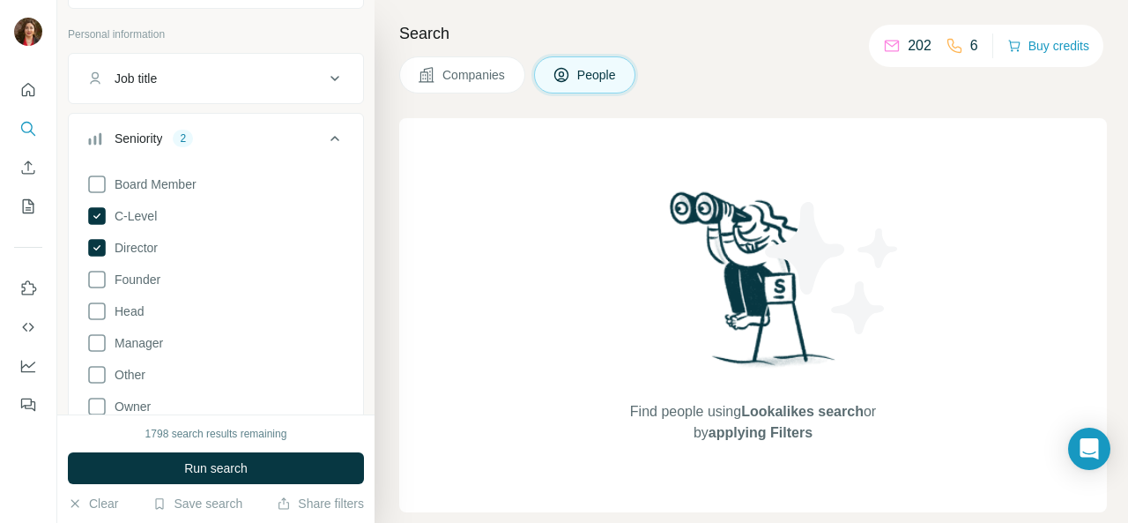
click at [104, 309] on icon at bounding box center [97, 311] width 18 height 18
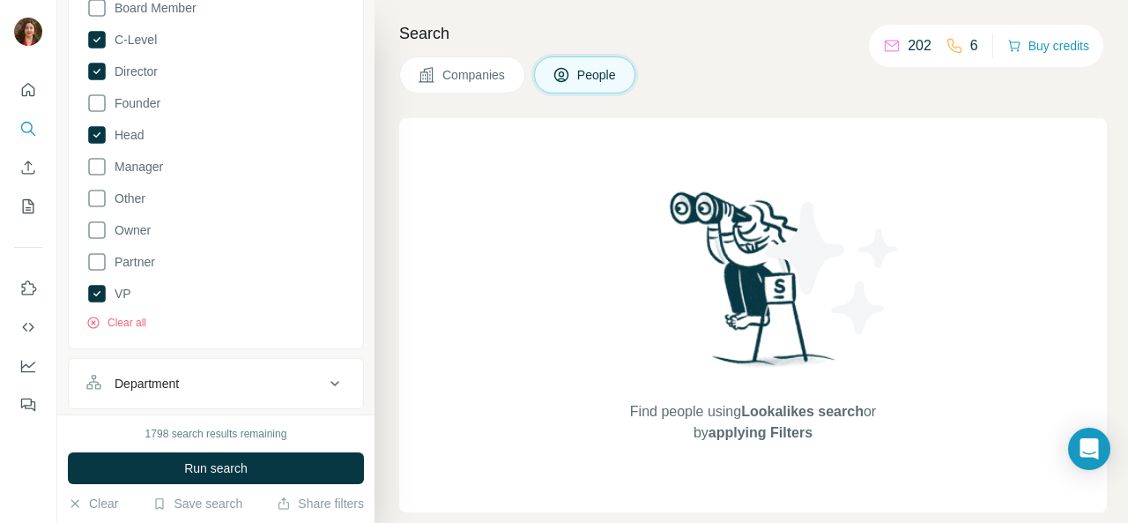
click at [205, 475] on span "Run search" at bounding box center [215, 468] width 63 height 18
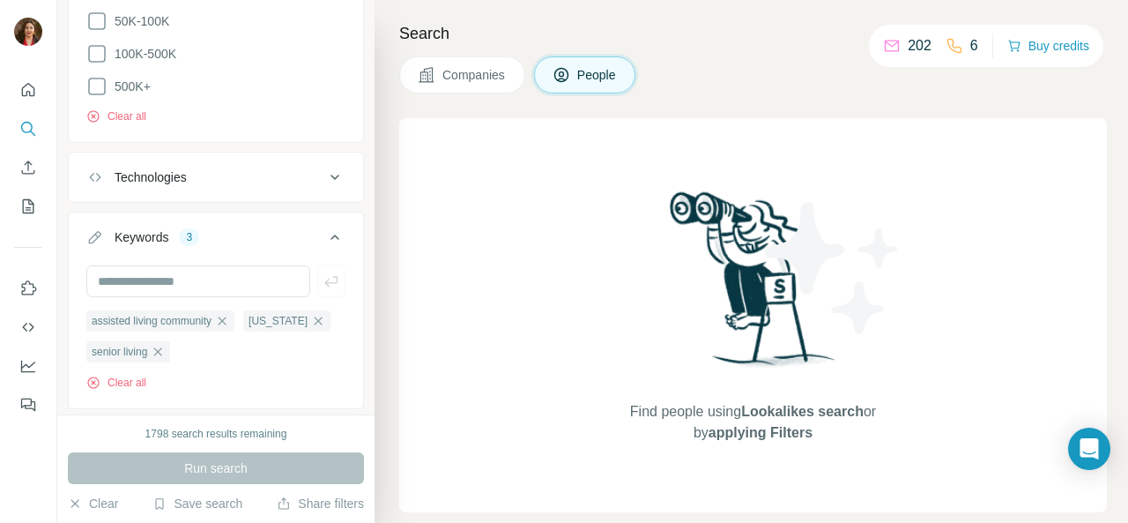
scroll to position [1617, 0]
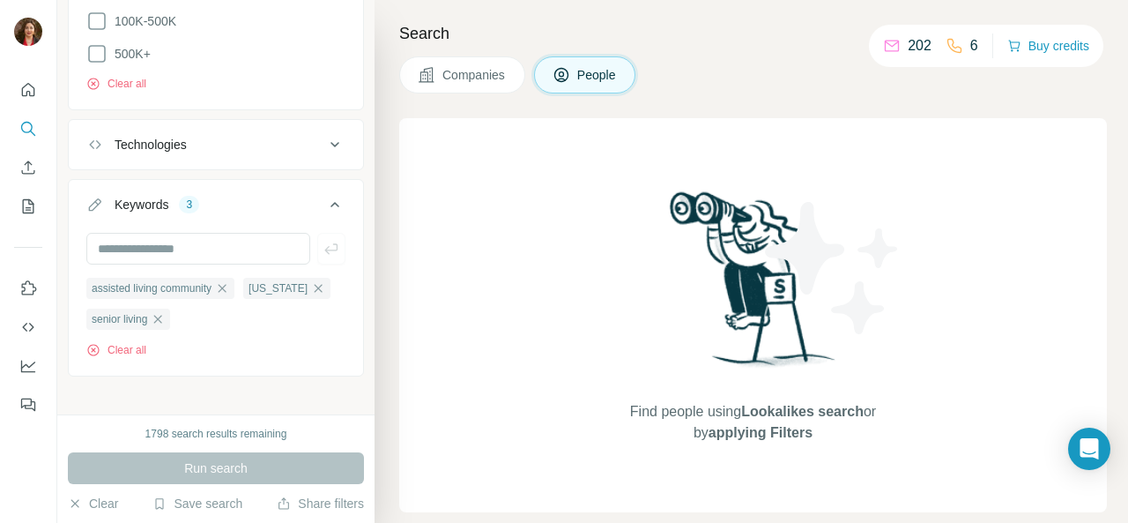
click at [476, 80] on span "Companies" at bounding box center [475, 75] width 64 height 18
click at [477, 70] on span "Companies" at bounding box center [475, 75] width 64 height 18
click at [490, 63] on button "Companies" at bounding box center [462, 74] width 126 height 37
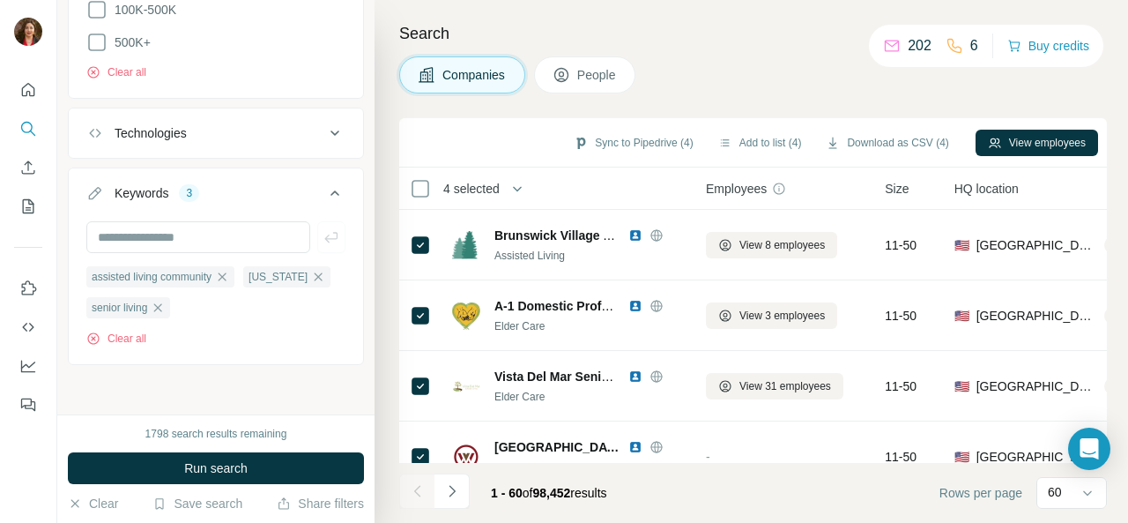
scroll to position [983, 0]
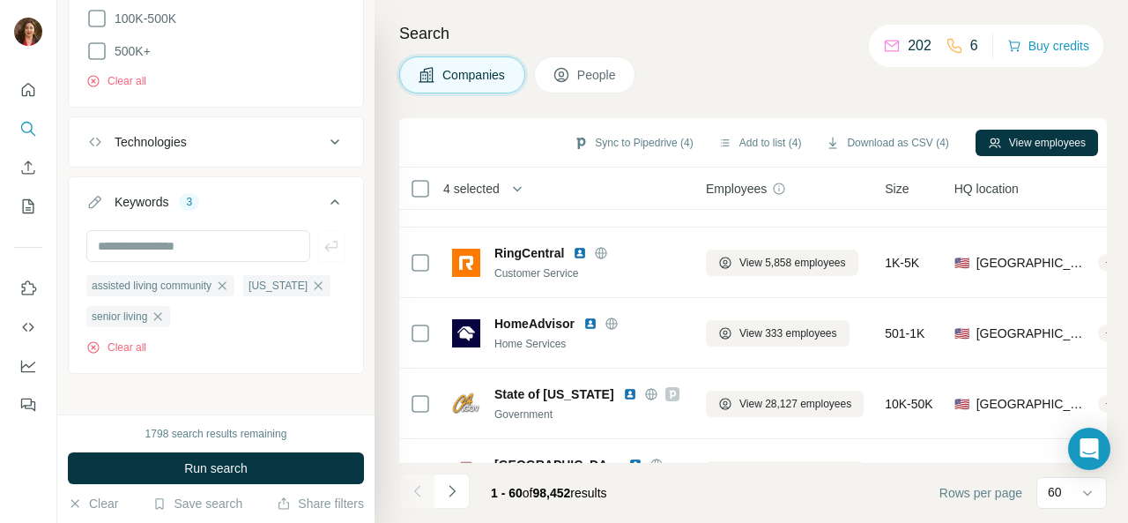
scroll to position [353, 0]
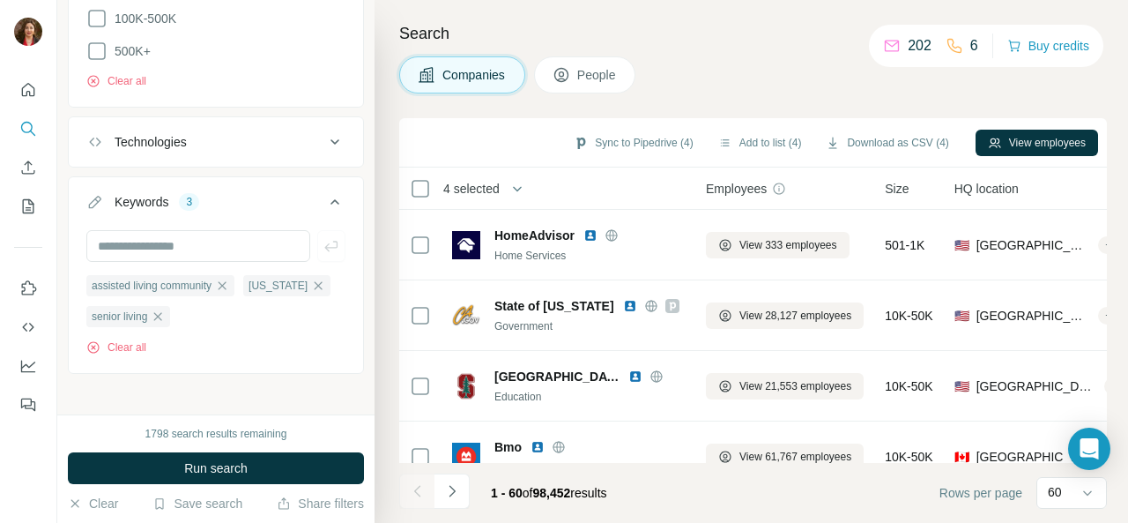
click at [1023, 144] on button "View employees" at bounding box center [1037, 143] width 123 height 26
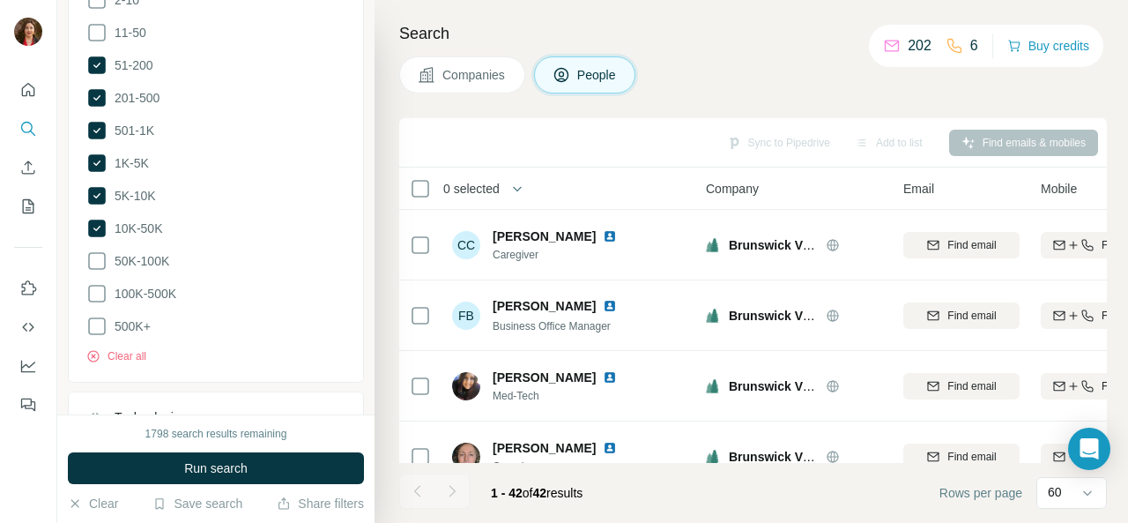
scroll to position [1255, 0]
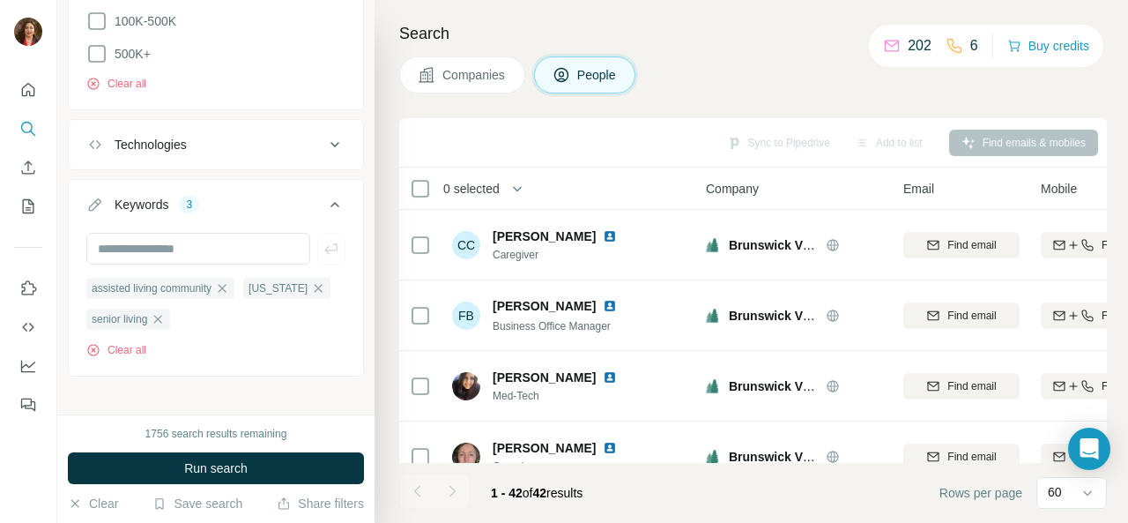
click at [242, 463] on span "Run search" at bounding box center [215, 468] width 63 height 18
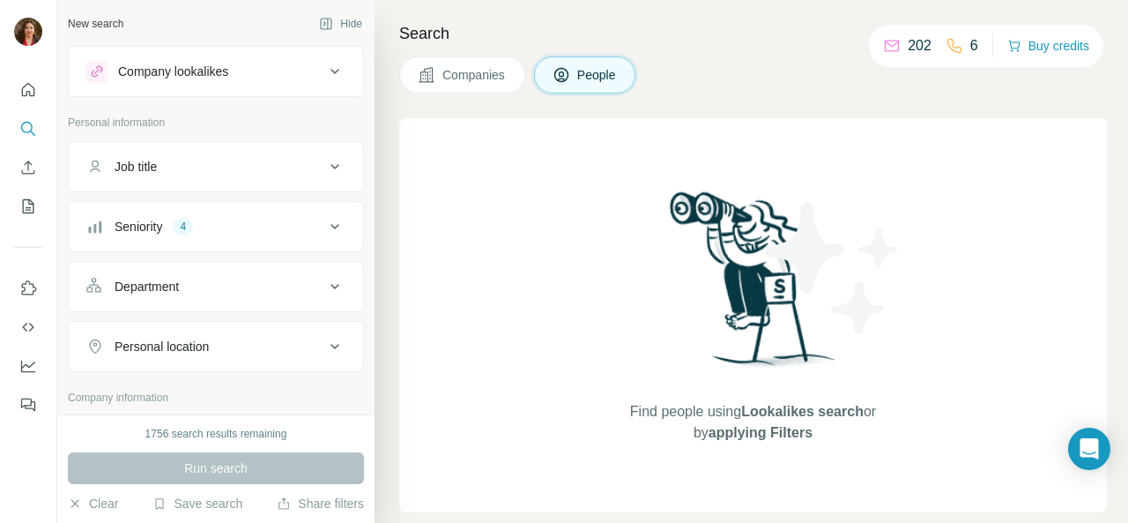
click at [481, 72] on span "Companies" at bounding box center [475, 75] width 64 height 18
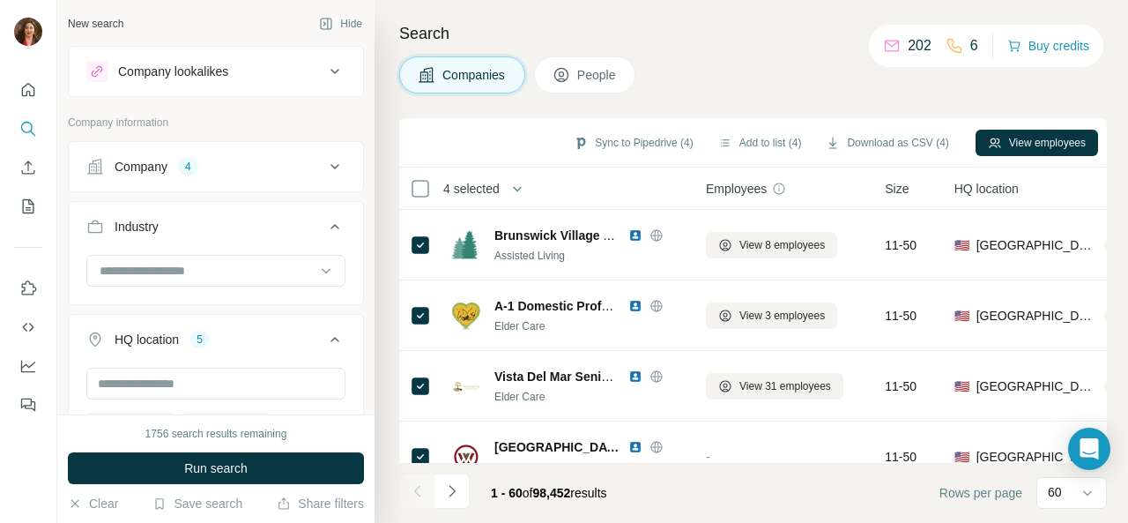
click at [481, 72] on span "Companies" at bounding box center [475, 75] width 64 height 18
click at [25, 126] on icon "Search" at bounding box center [28, 129] width 18 height 18
click at [29, 124] on icon "Search" at bounding box center [28, 129] width 18 height 18
click at [30, 133] on icon "Search" at bounding box center [28, 129] width 18 height 18
click at [591, 81] on span "People" at bounding box center [597, 75] width 41 height 18
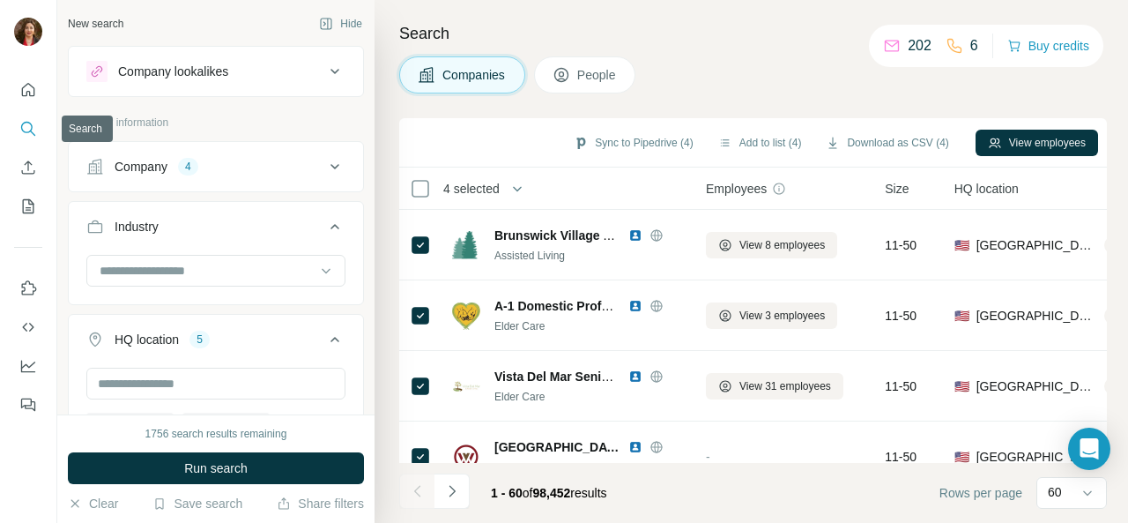
click at [591, 76] on span "People" at bounding box center [597, 75] width 41 height 18
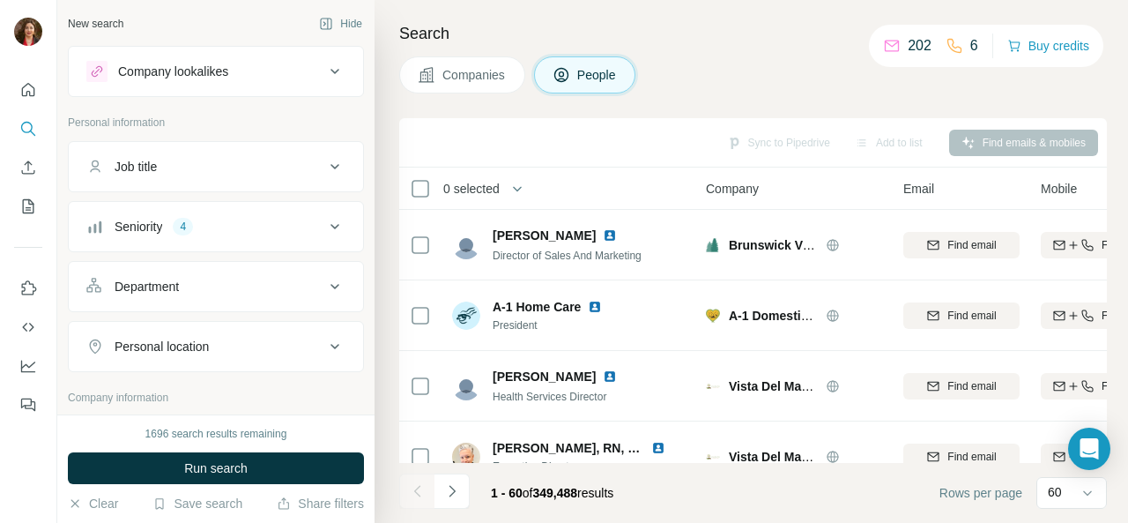
click at [233, 466] on span "Run search" at bounding box center [215, 468] width 63 height 18
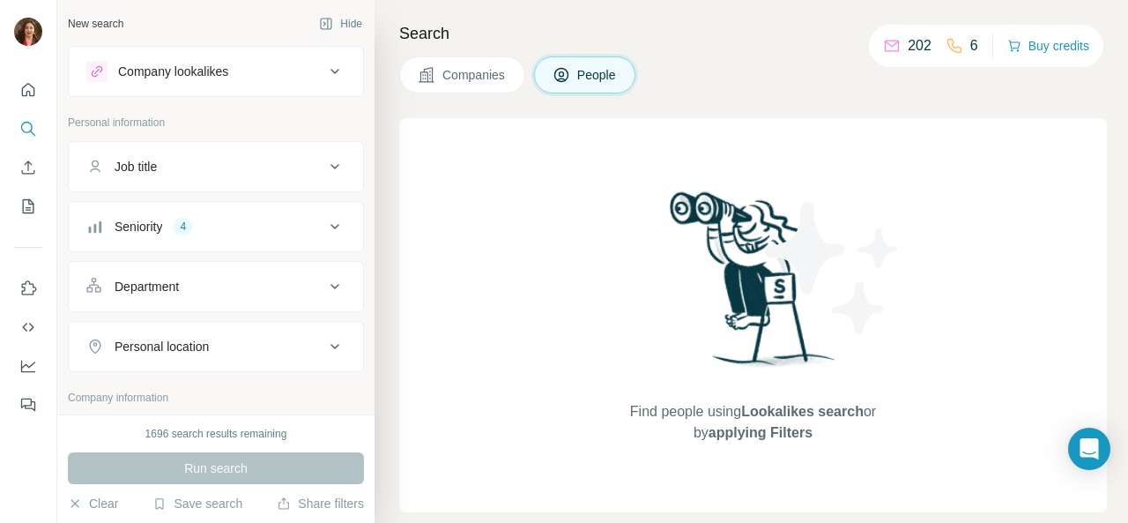
scroll to position [37, 0]
